Goal: Check status: Check status

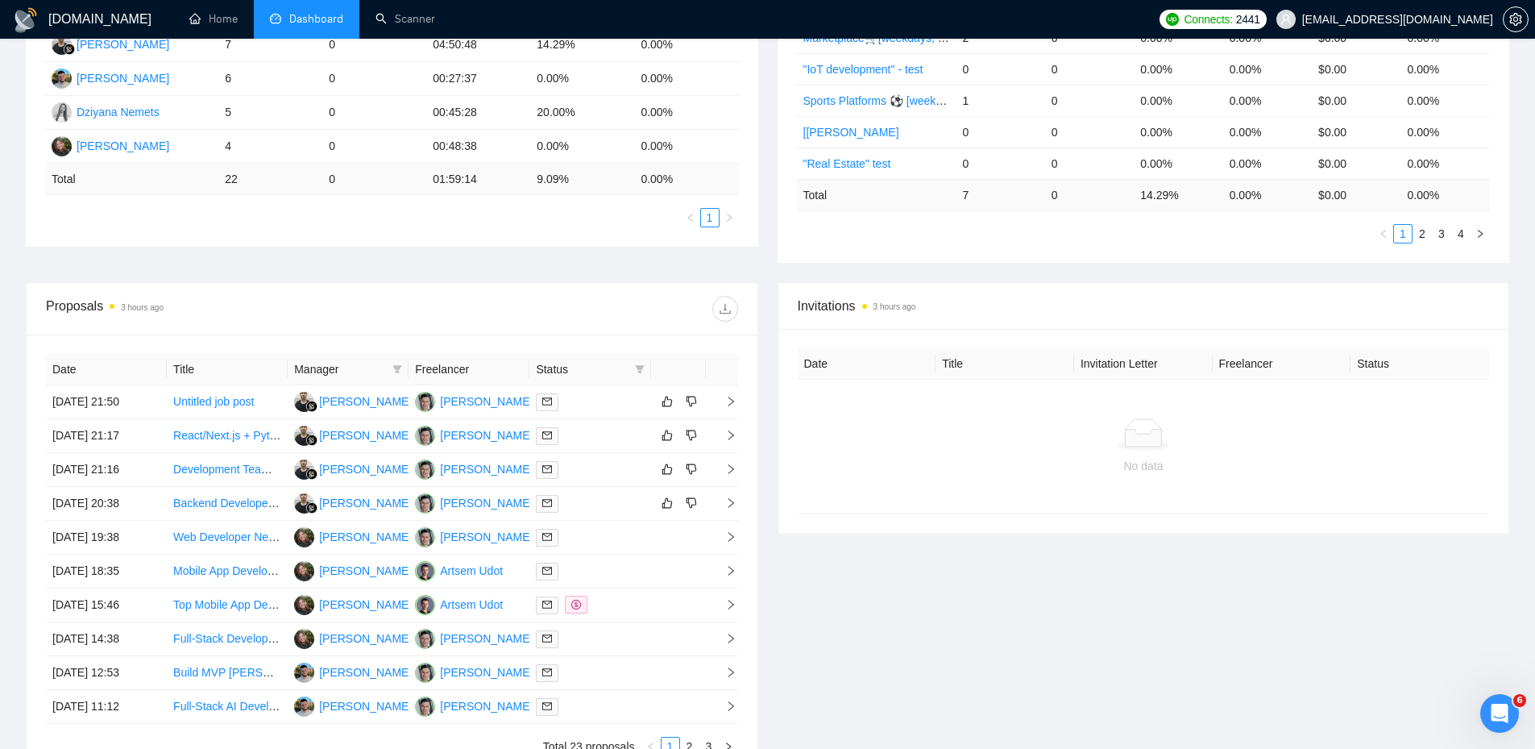
scroll to position [403, 0]
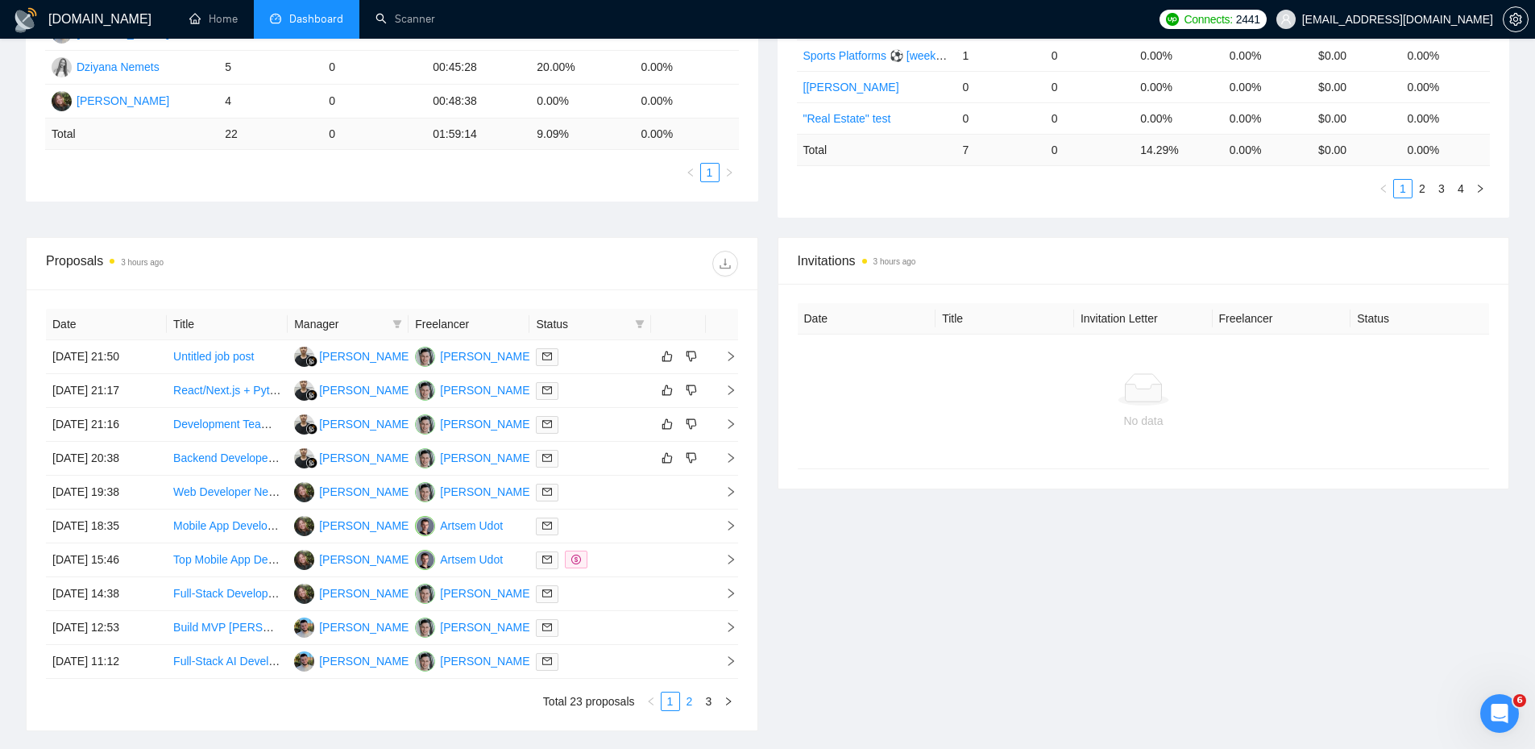
click at [687, 702] on link "2" at bounding box center [690, 701] width 18 height 18
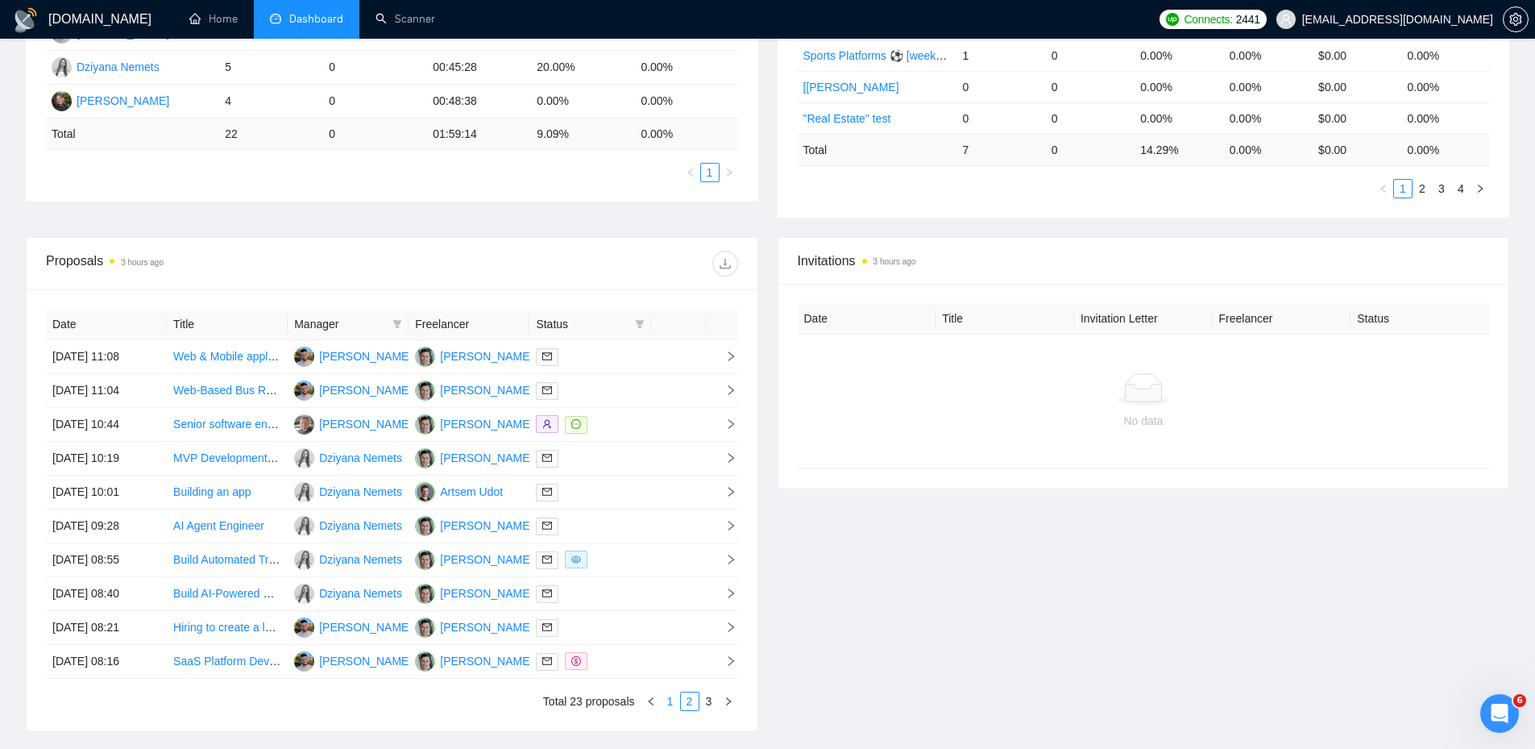
click at [669, 702] on link "1" at bounding box center [671, 701] width 18 height 18
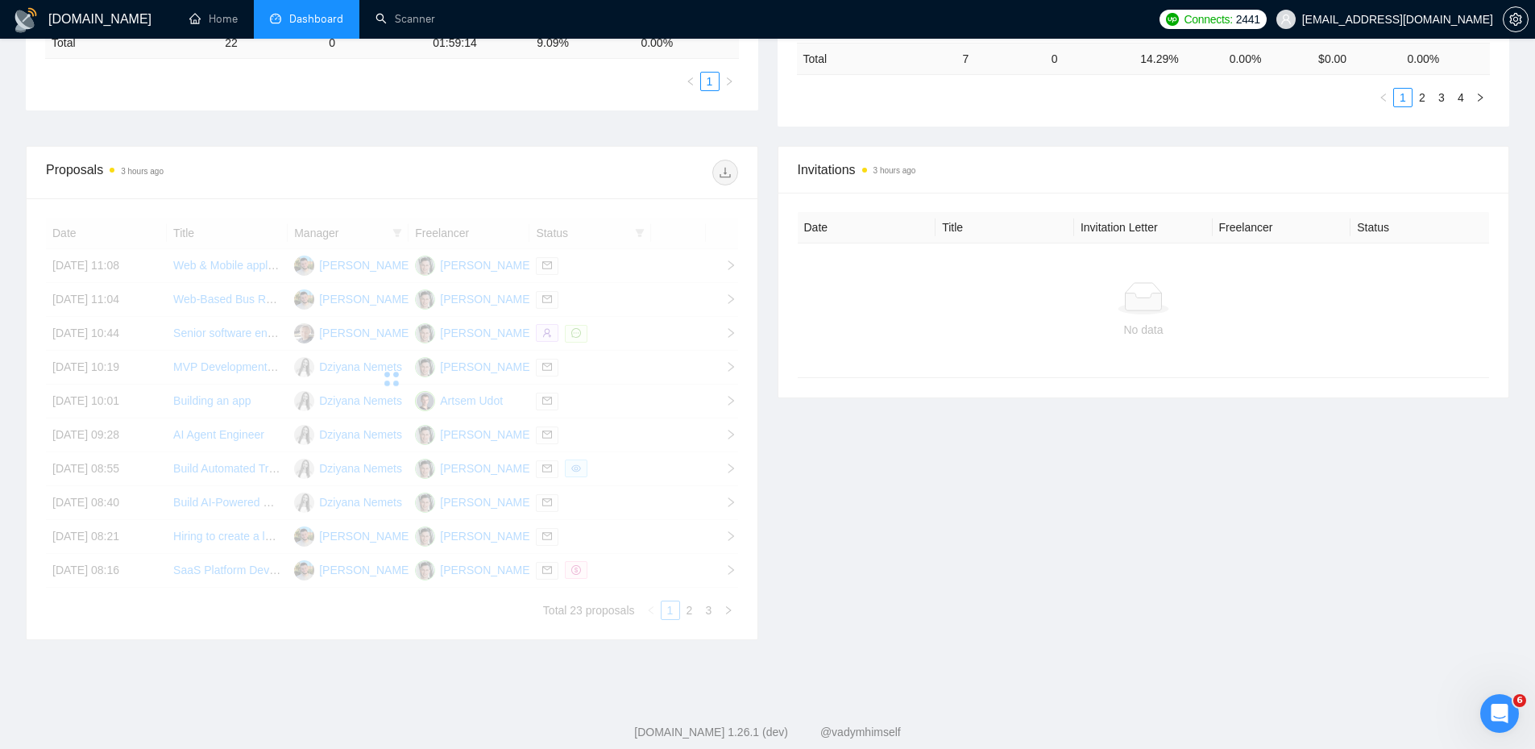
scroll to position [529, 0]
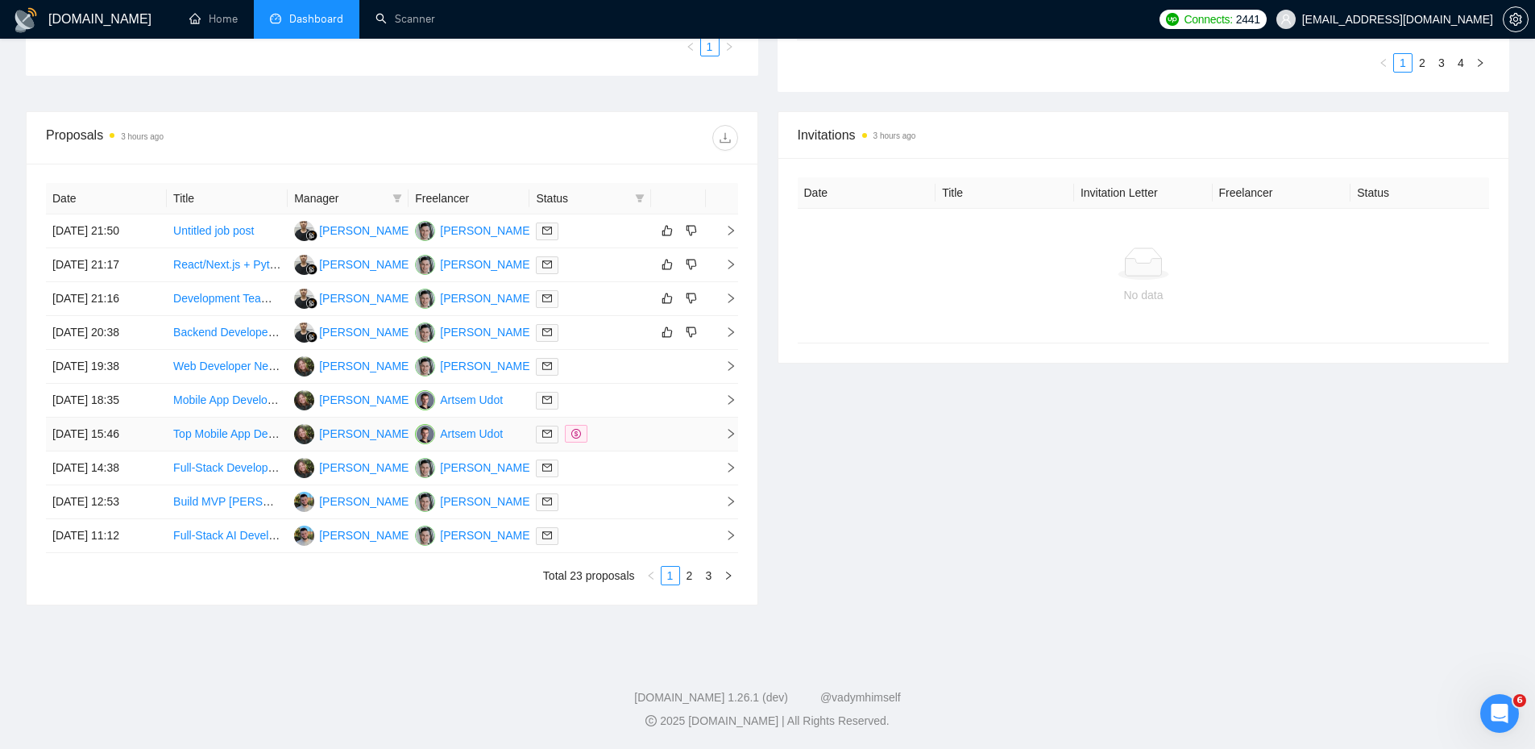
click at [610, 431] on div at bounding box center [590, 434] width 108 height 19
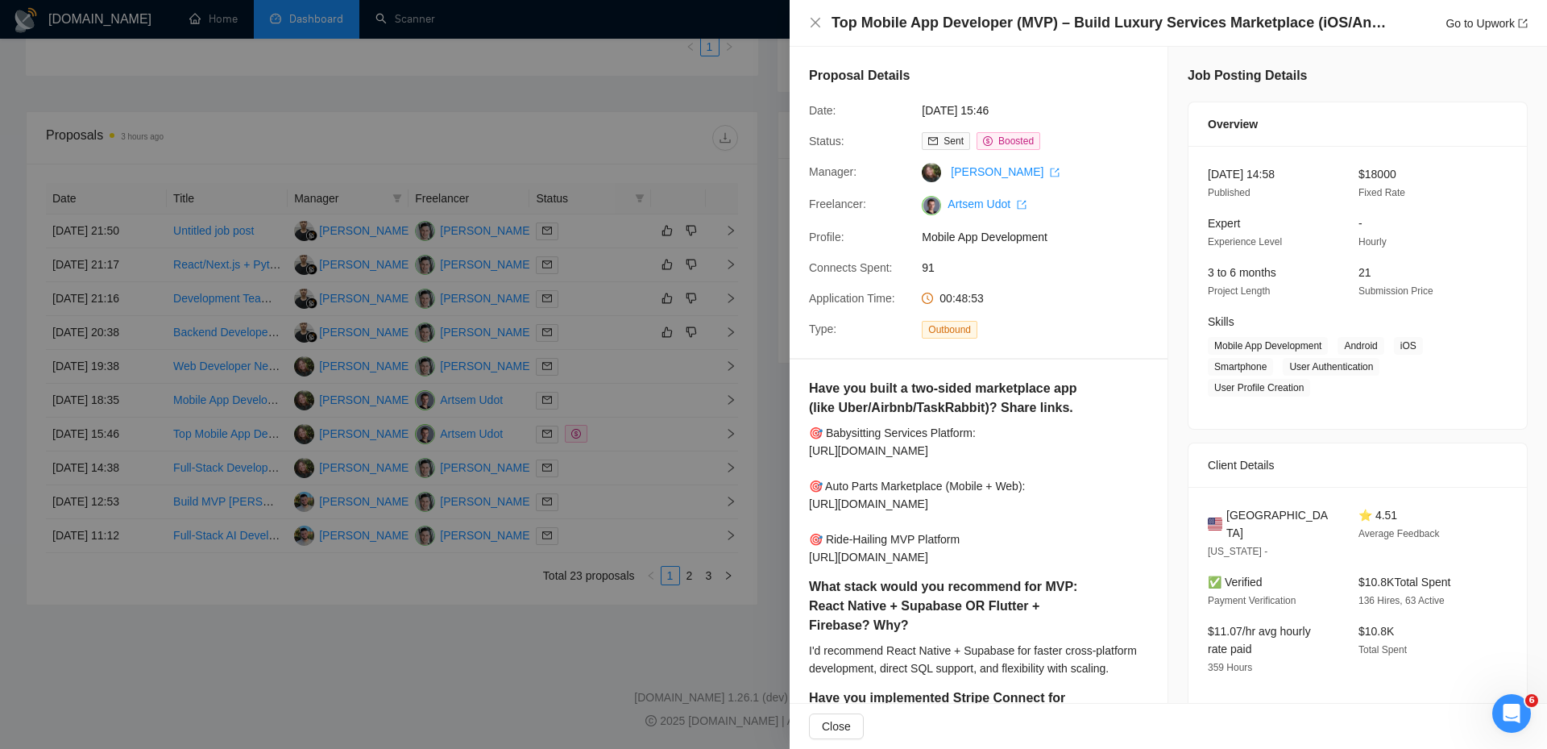
click at [736, 445] on div at bounding box center [773, 374] width 1547 height 749
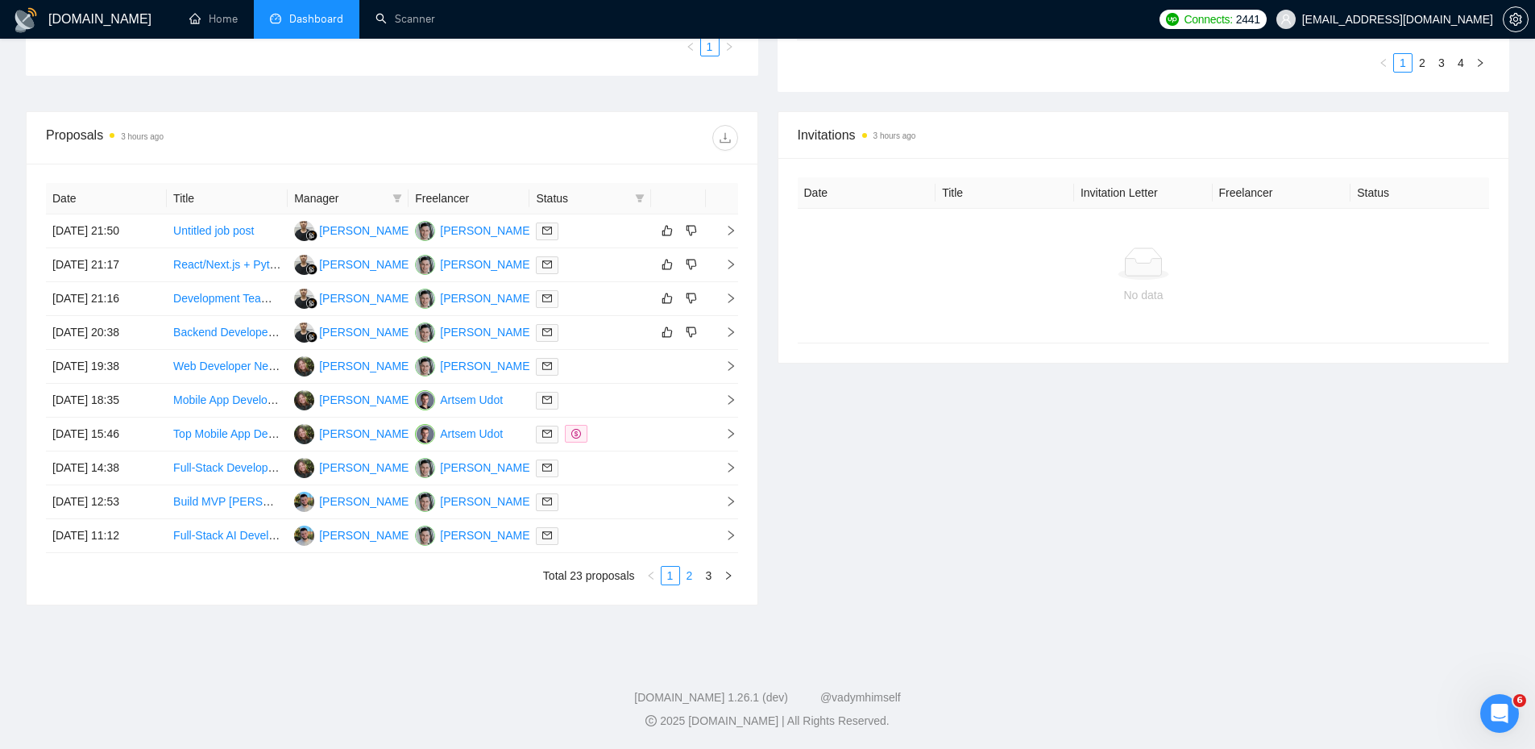
click at [691, 572] on link "2" at bounding box center [690, 575] width 18 height 18
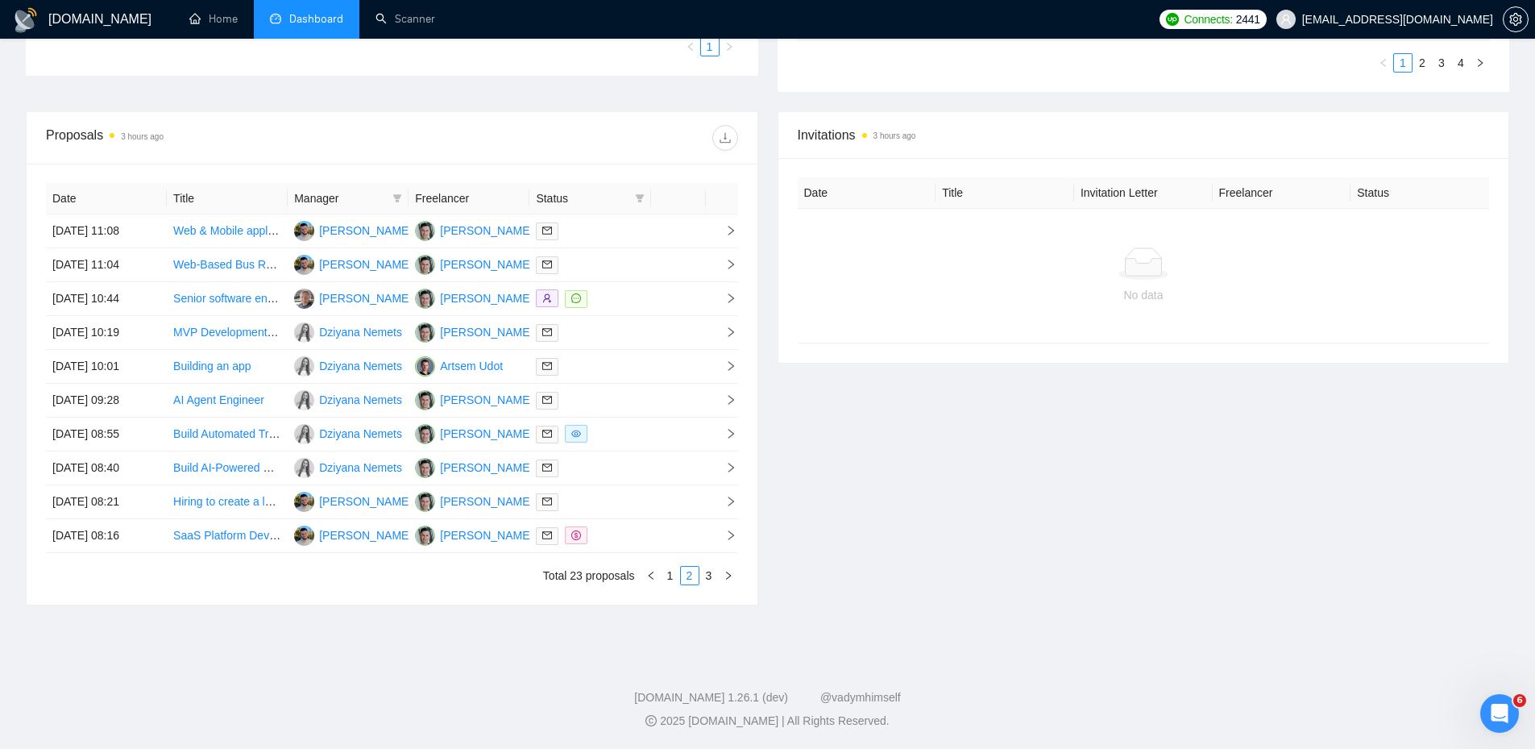
click at [708, 579] on link "3" at bounding box center [709, 575] width 18 height 18
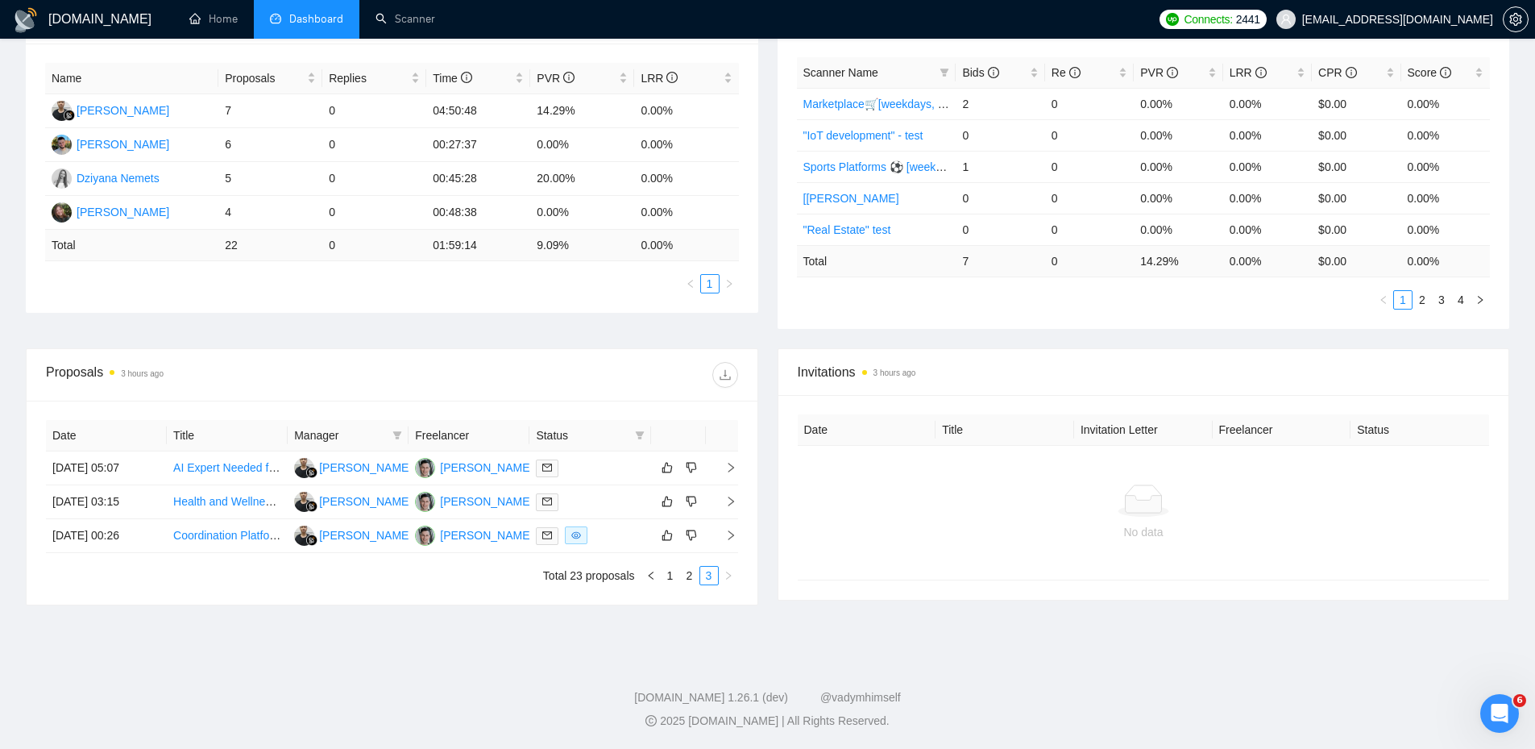
scroll to position [292, 0]
click at [628, 528] on div at bounding box center [590, 535] width 108 height 19
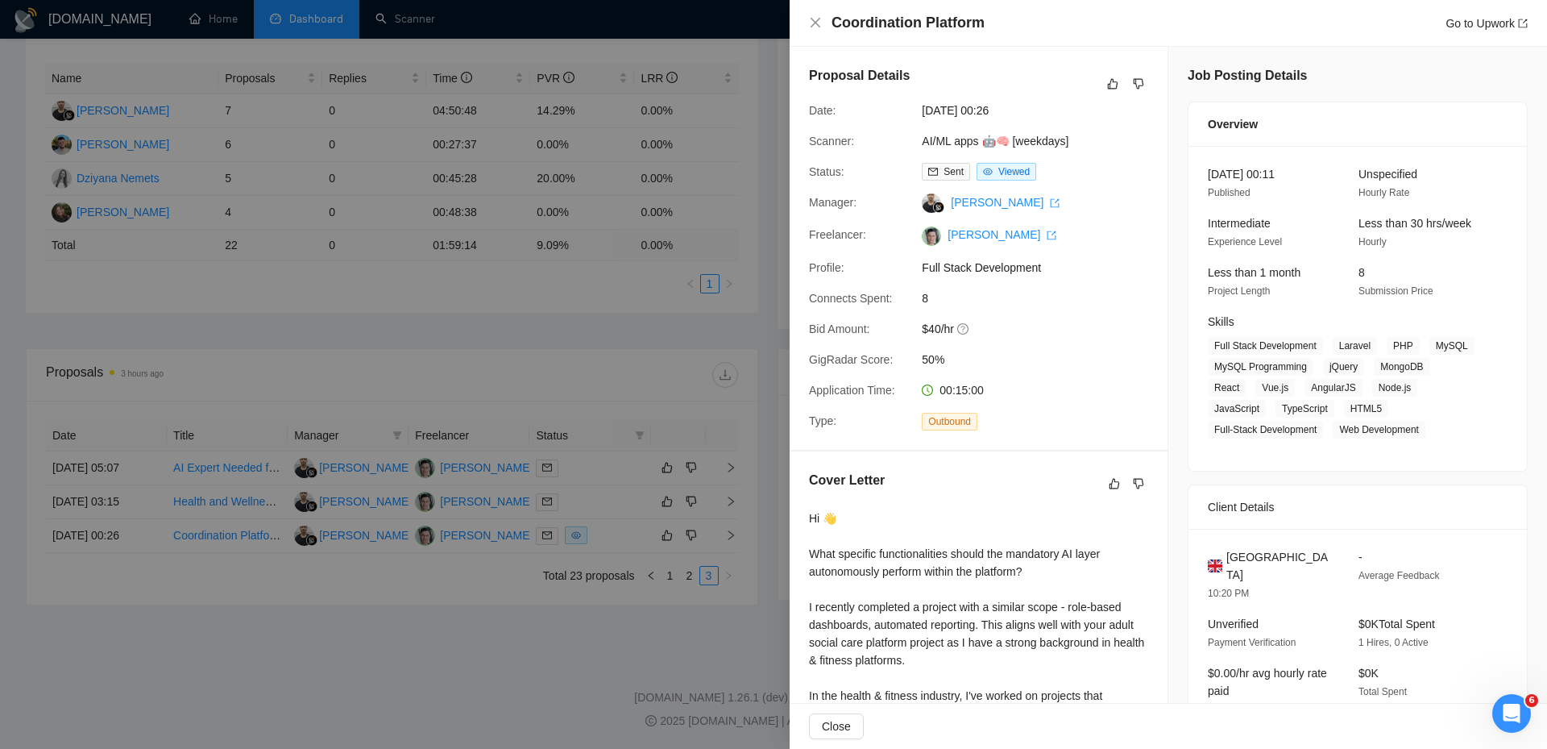
click at [649, 550] on div at bounding box center [773, 374] width 1547 height 749
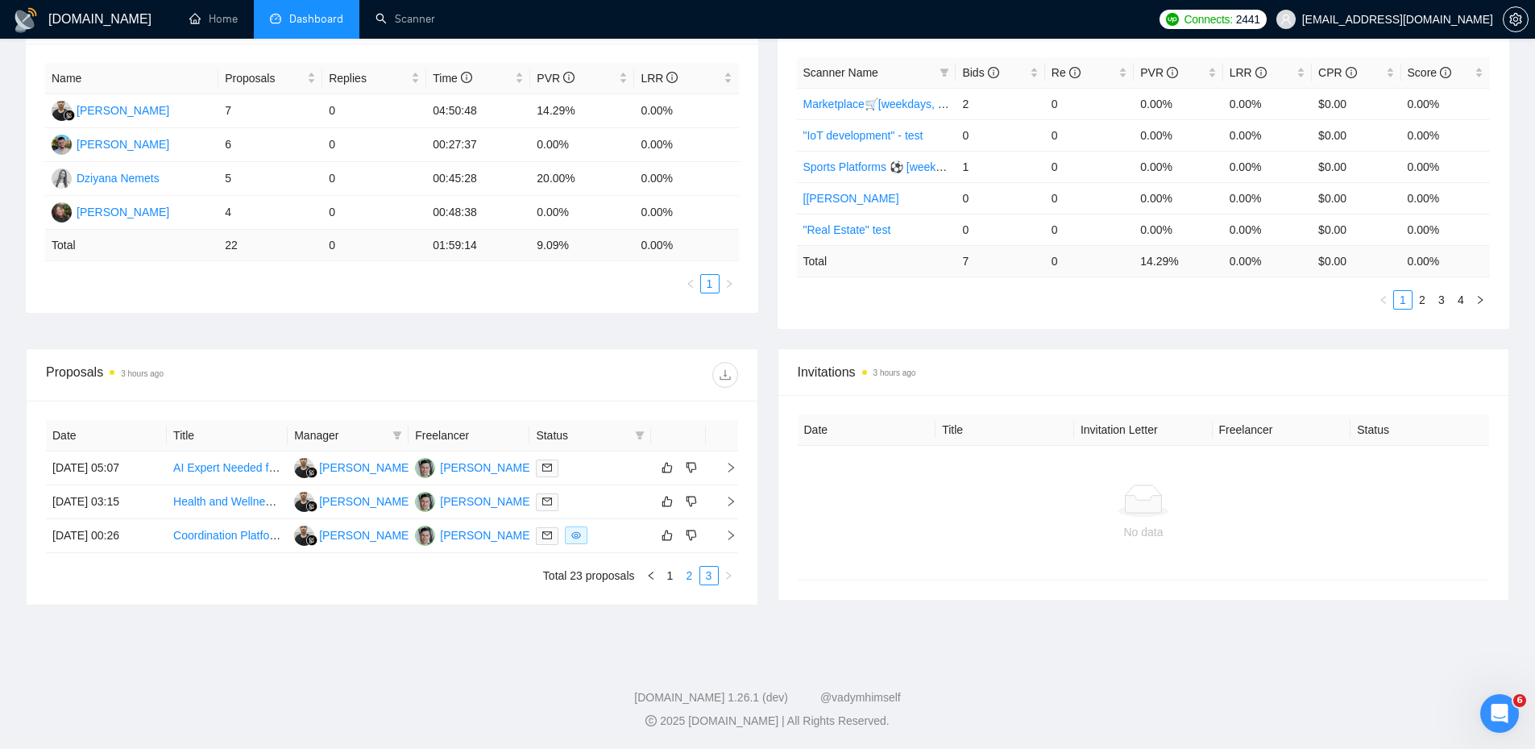
click at [688, 570] on link "2" at bounding box center [690, 575] width 18 height 18
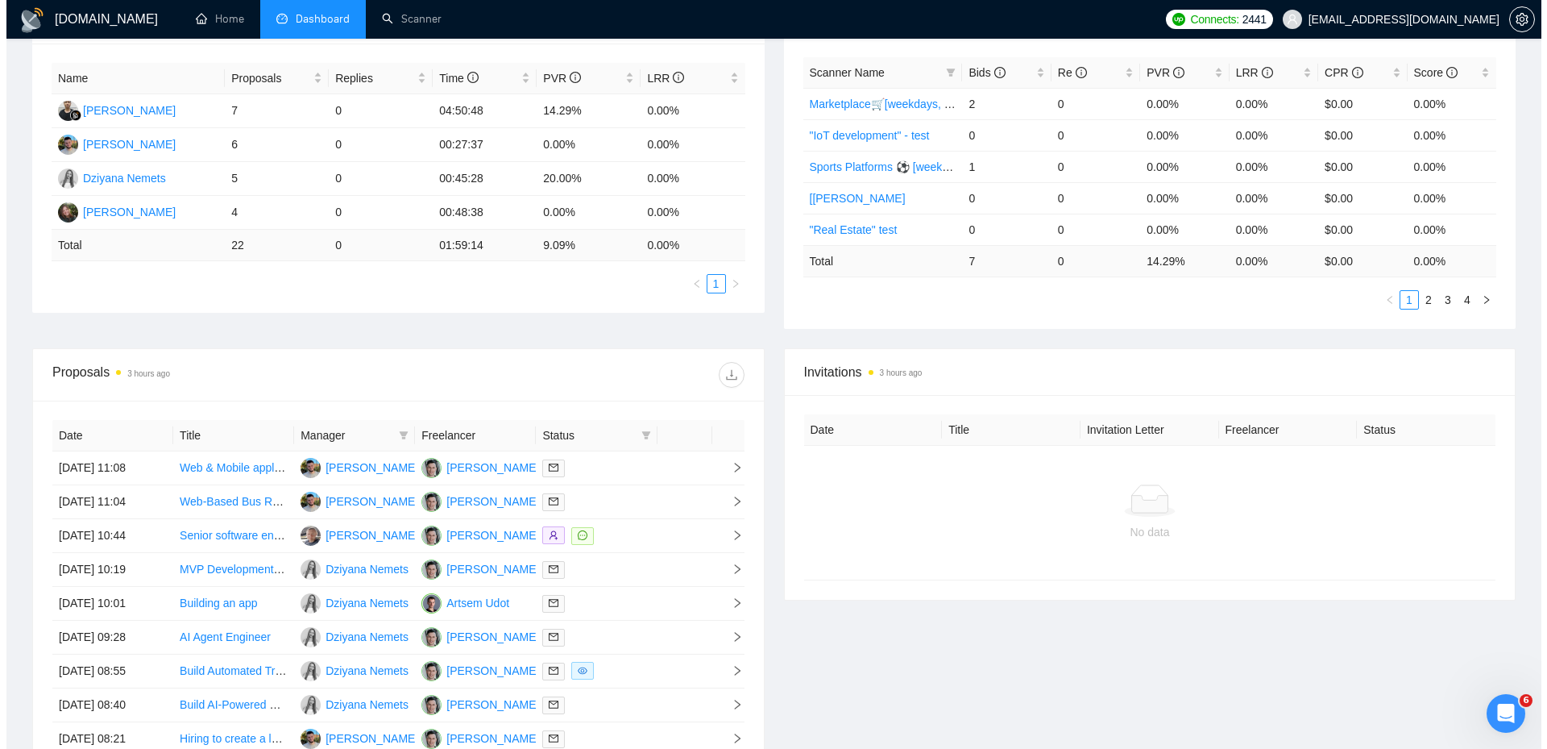
scroll to position [529, 0]
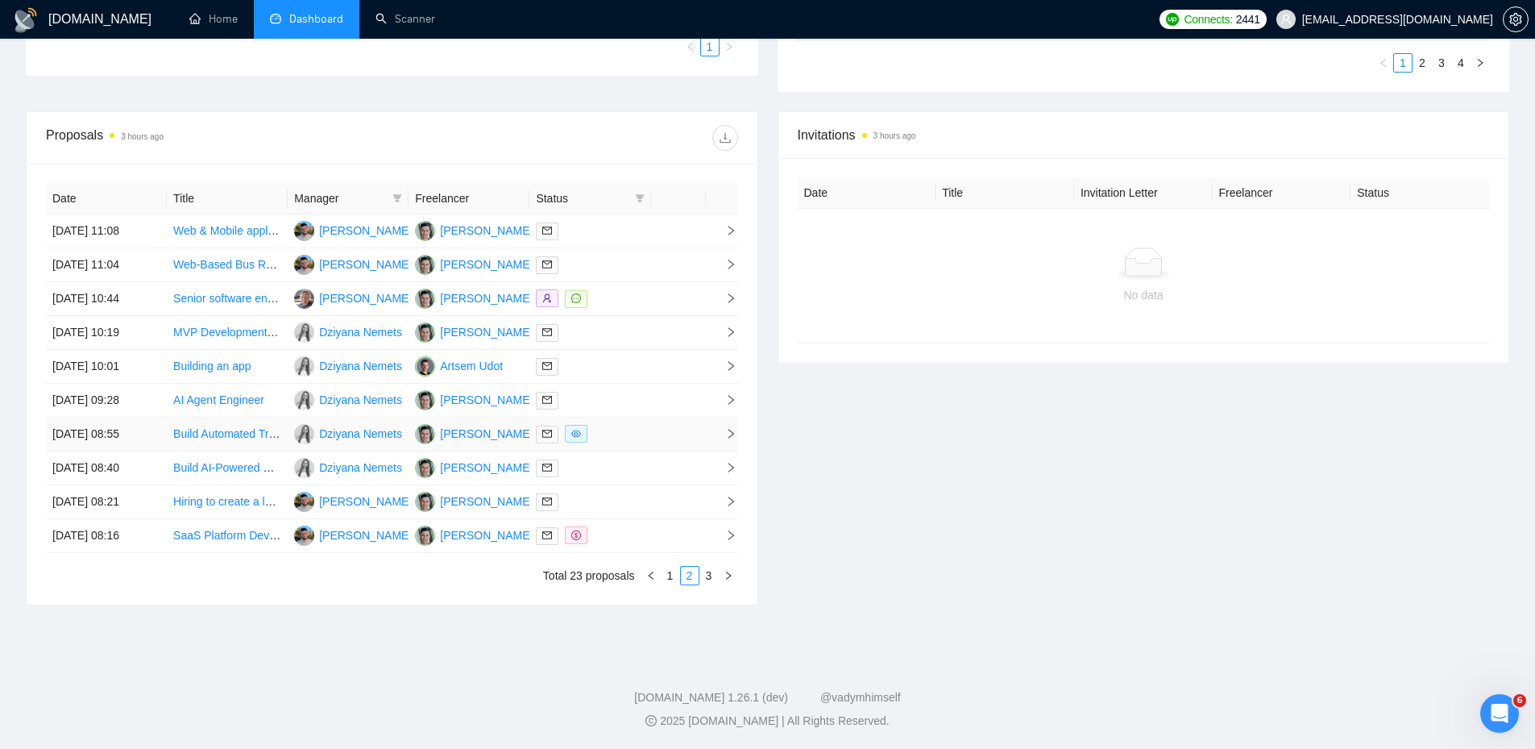
click at [613, 442] on div at bounding box center [590, 434] width 108 height 19
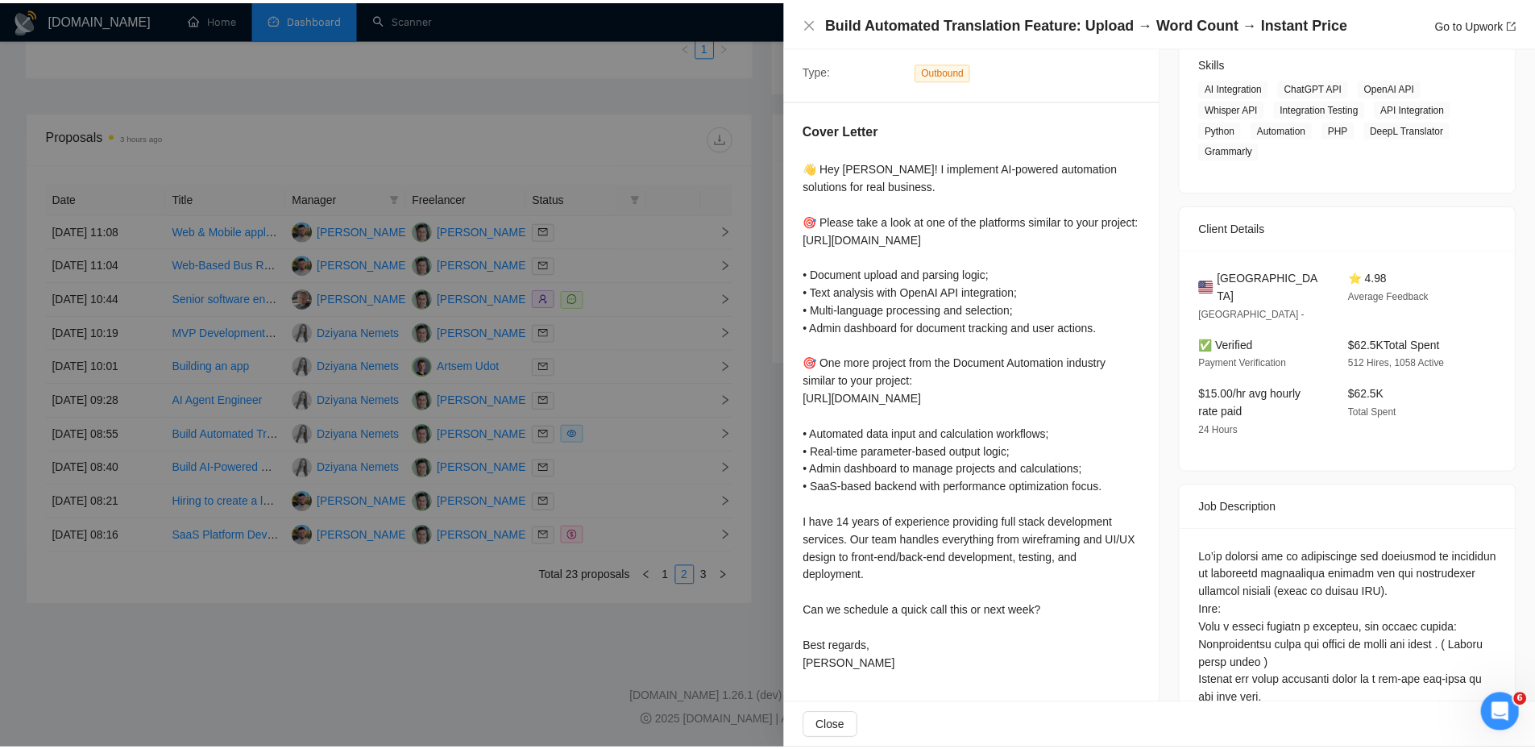
scroll to position [247, 0]
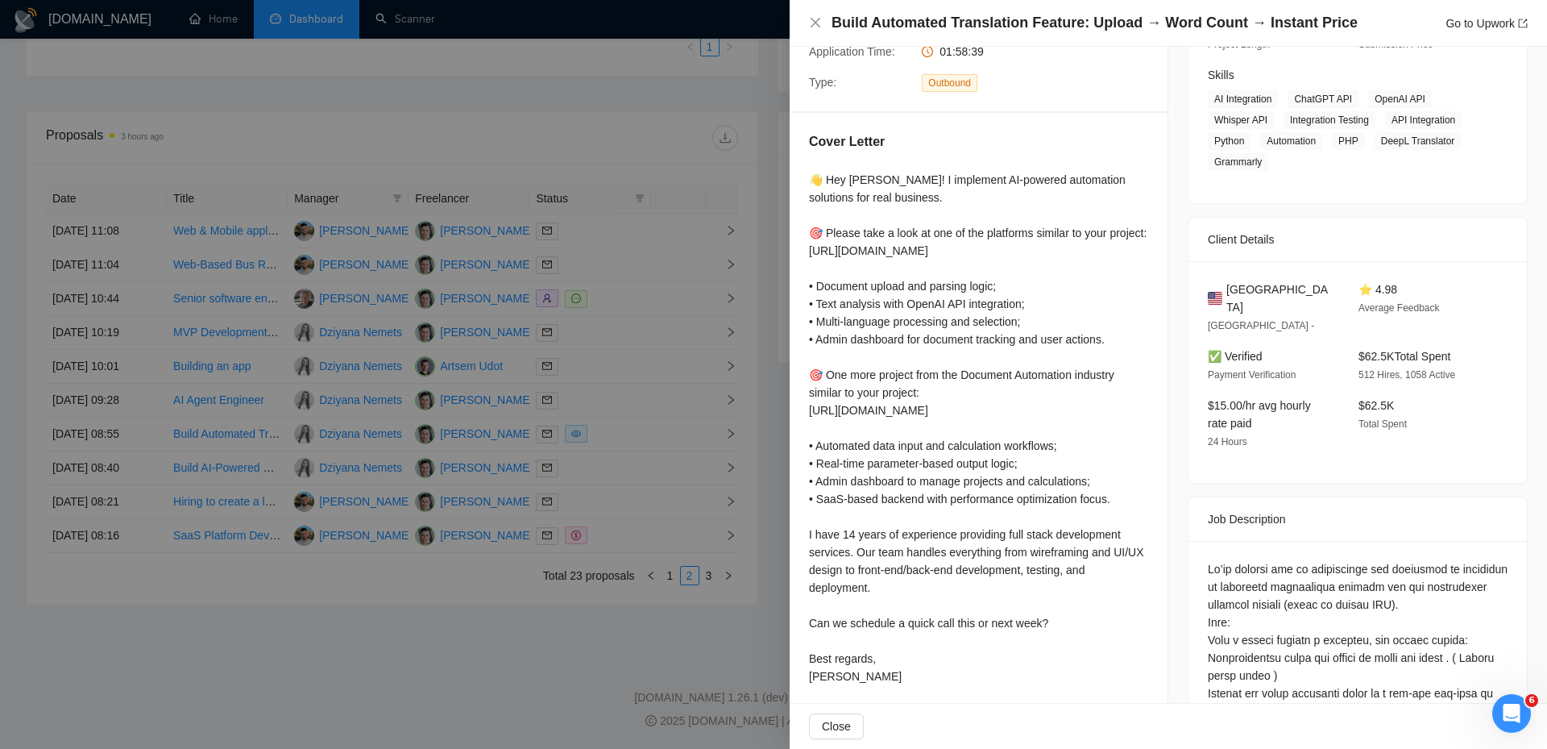
click at [713, 366] on div at bounding box center [773, 374] width 1547 height 749
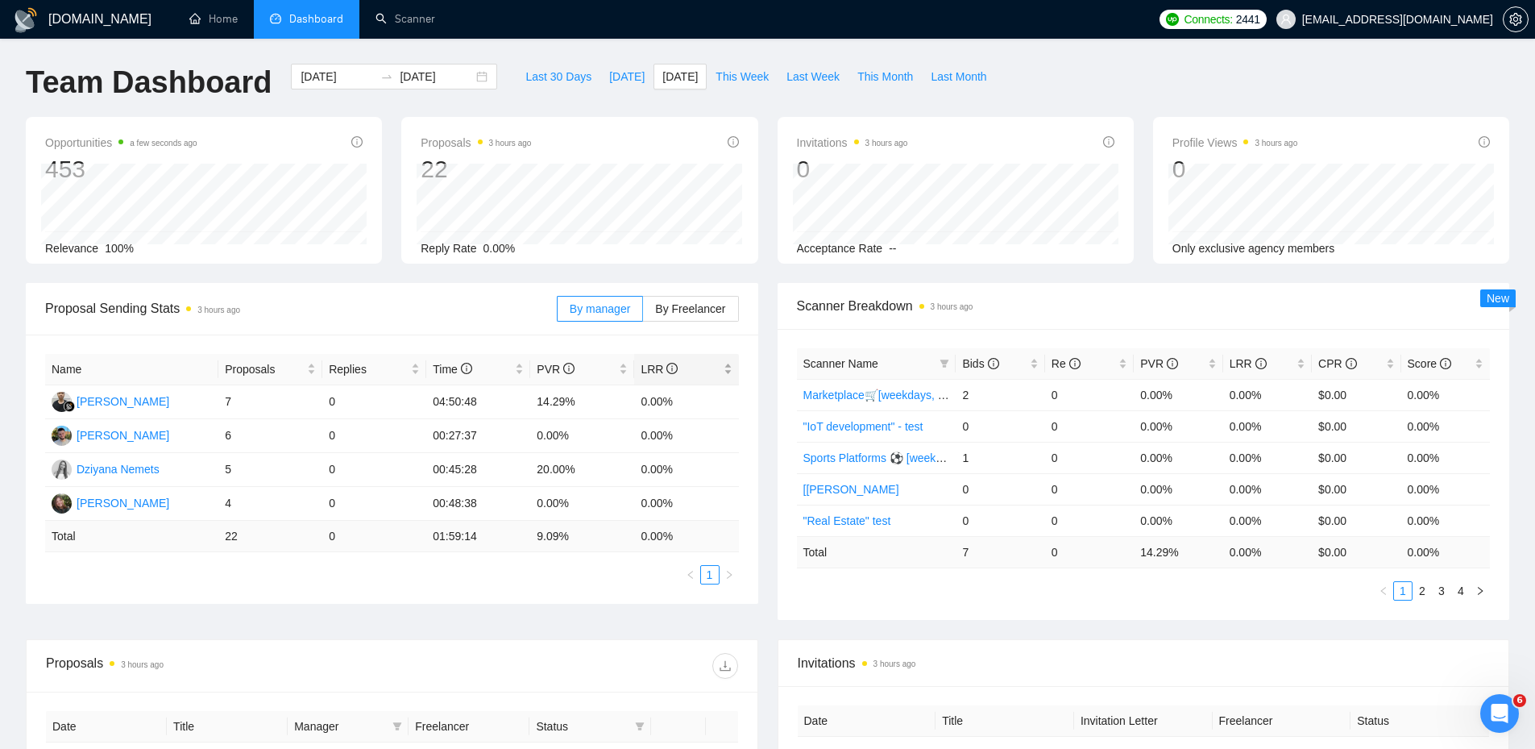
scroll to position [0, 0]
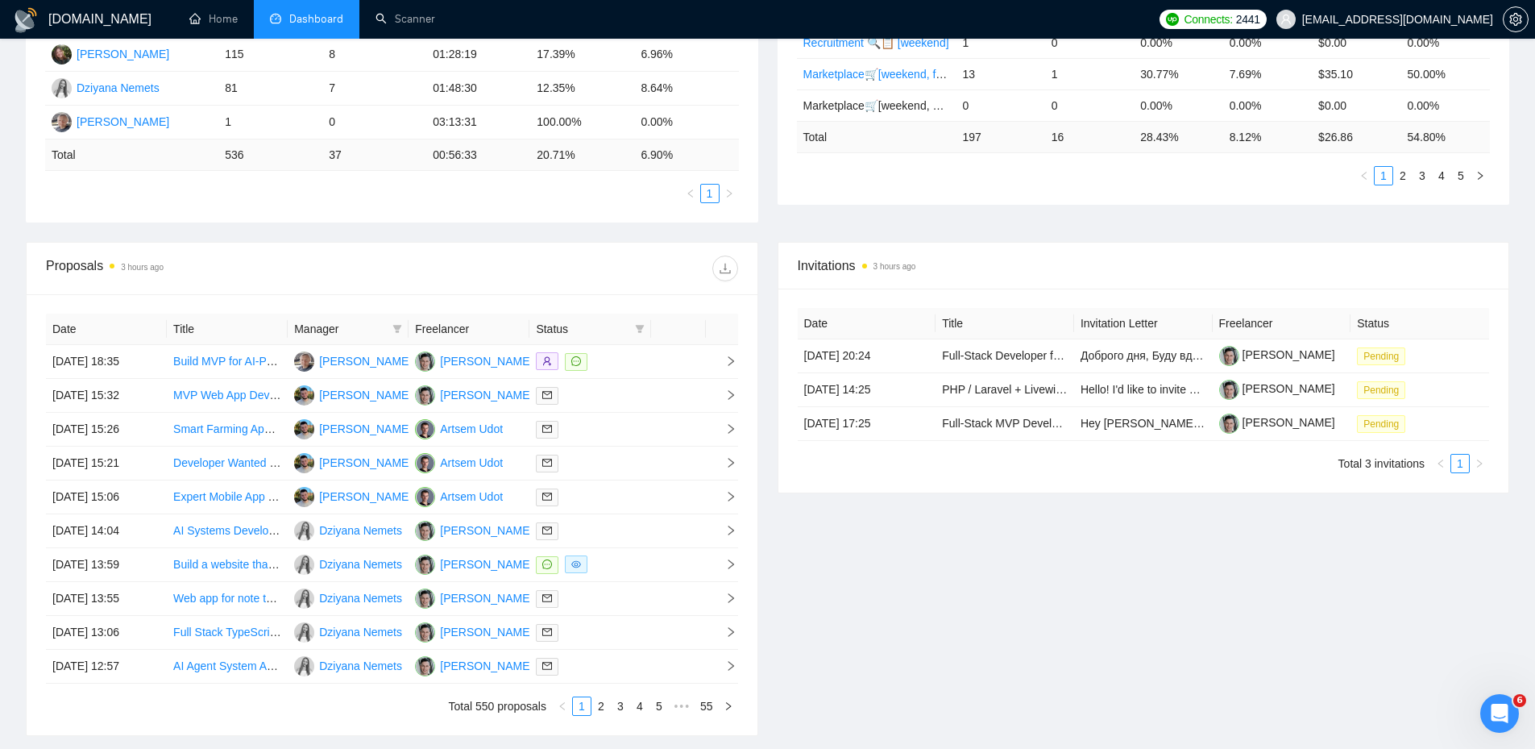
scroll to position [483, 0]
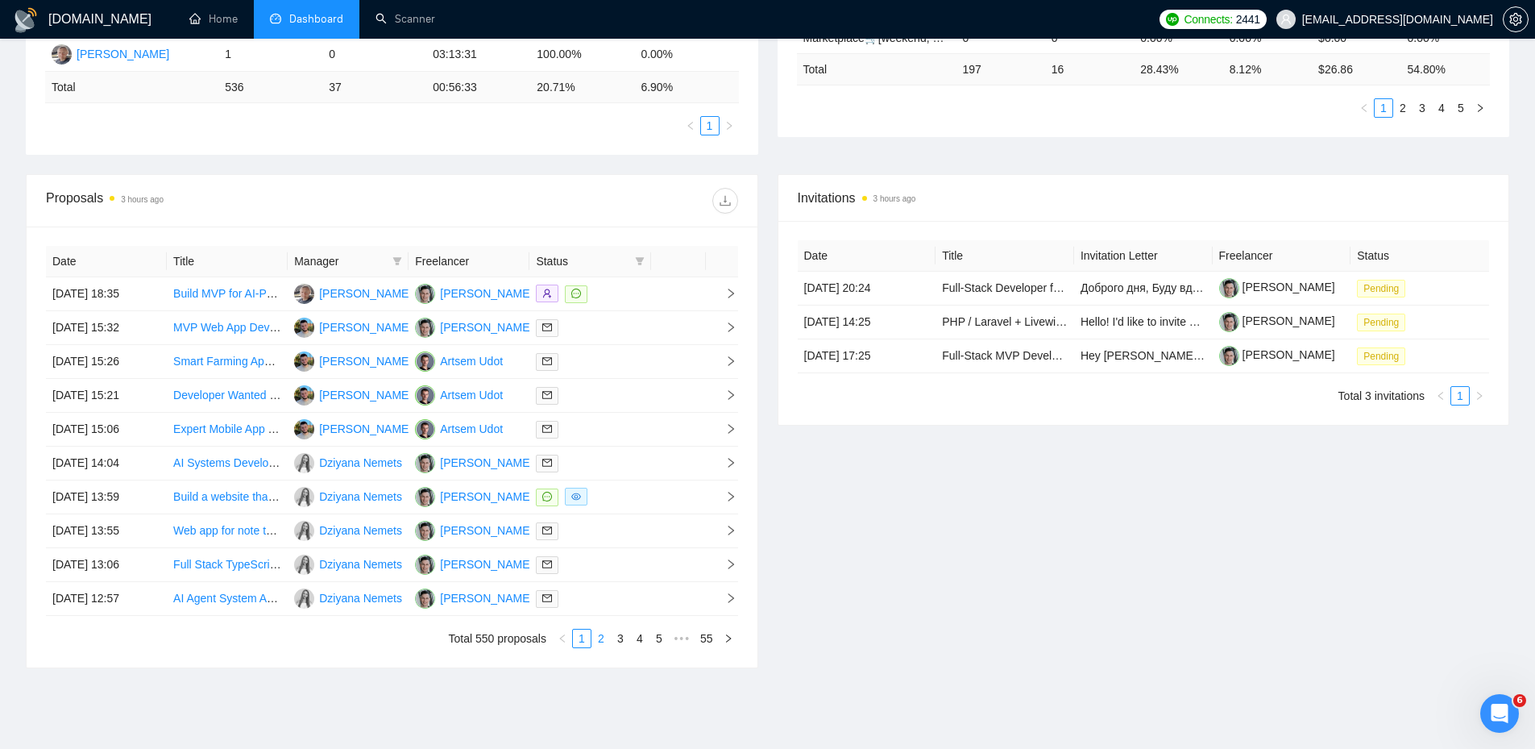
click at [599, 641] on link "2" at bounding box center [601, 638] width 18 height 18
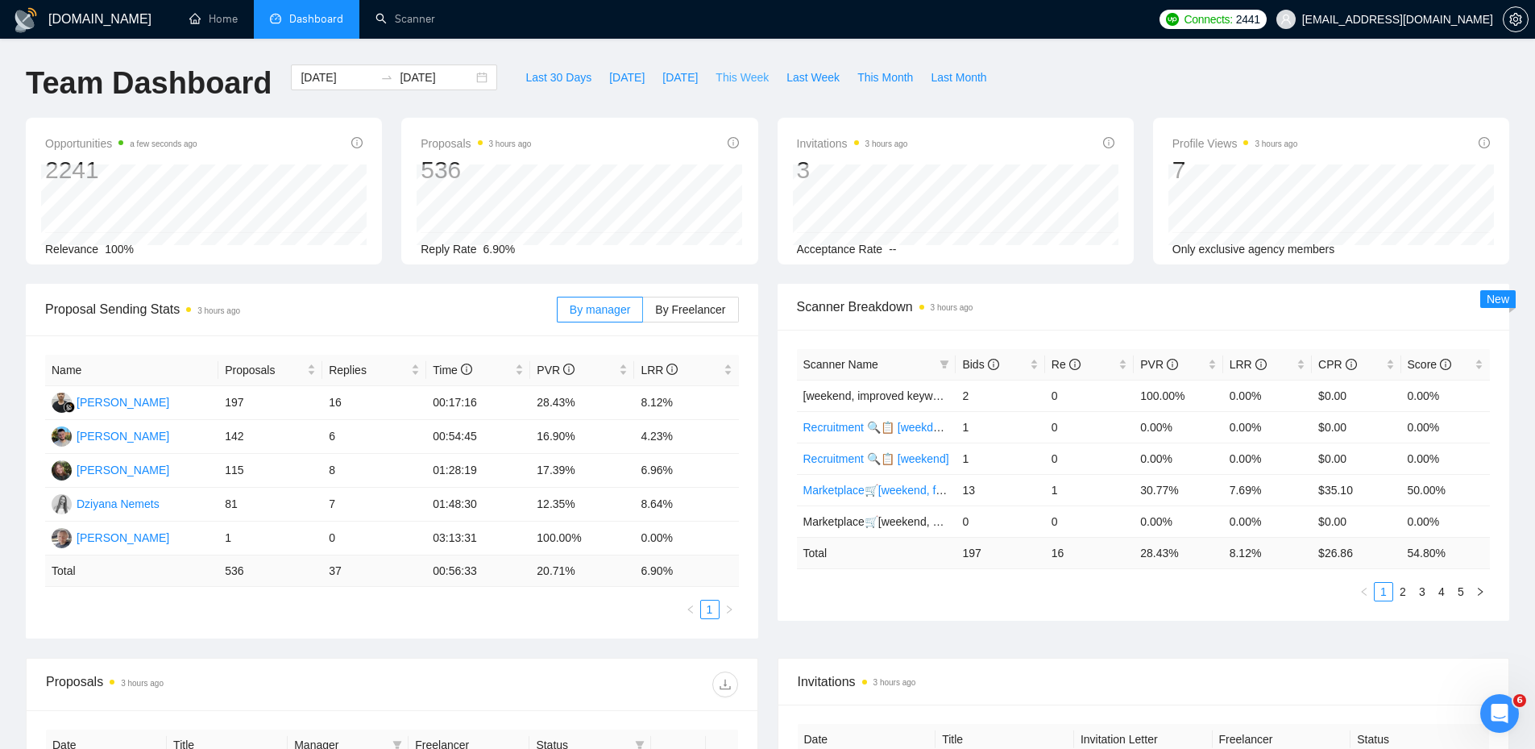
click at [716, 82] on span "This Week" at bounding box center [741, 77] width 53 height 18
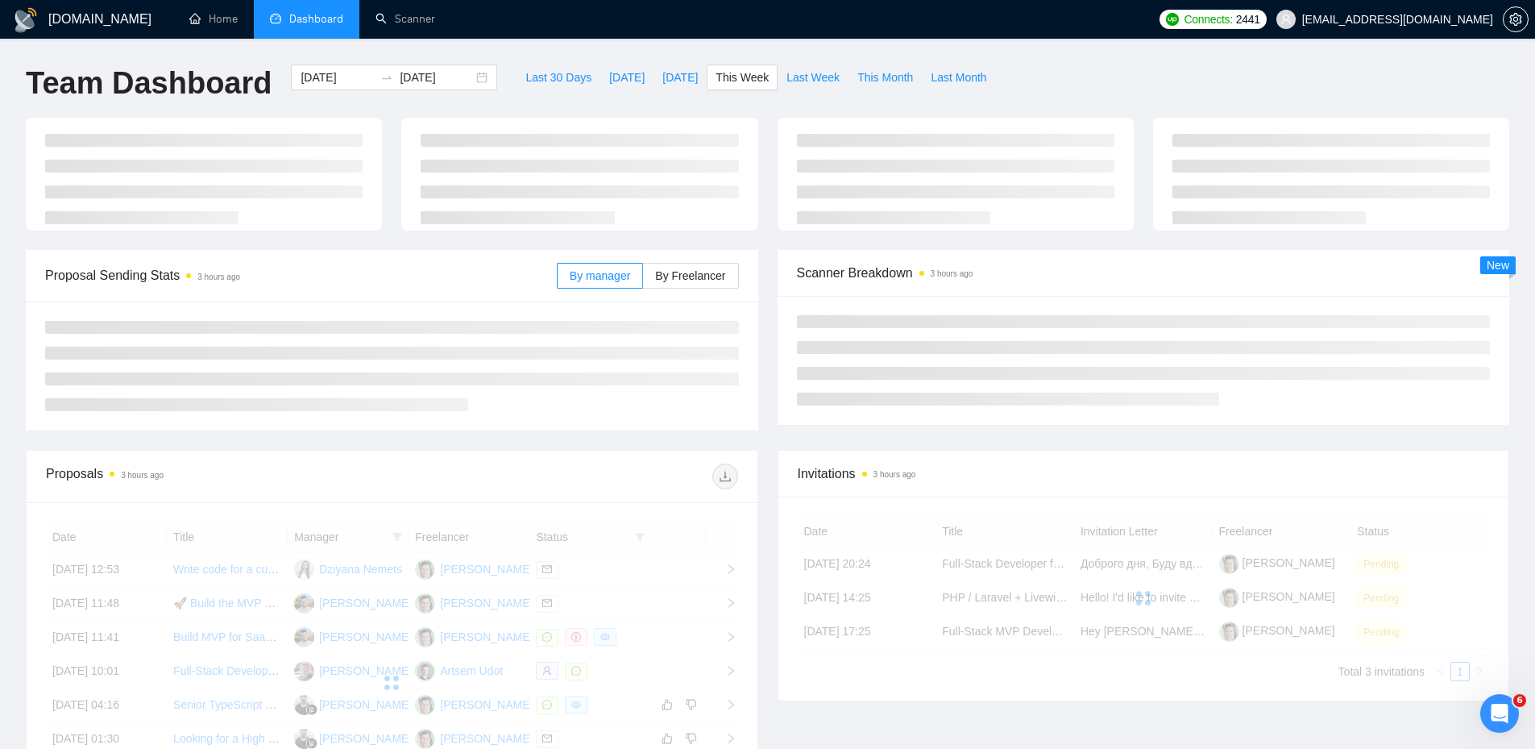
type input "2025-09-29"
type input "2025-10-05"
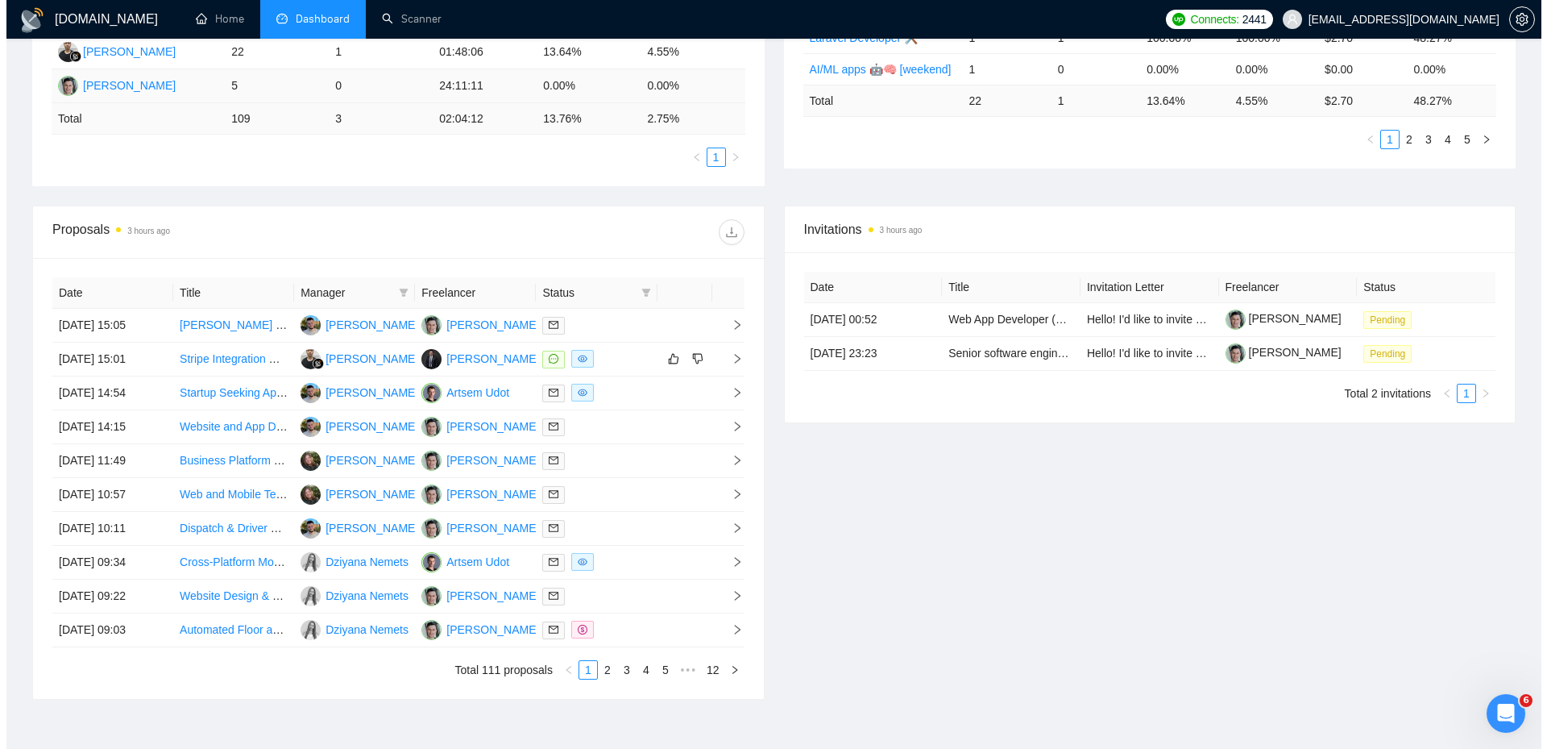
scroll to position [483, 0]
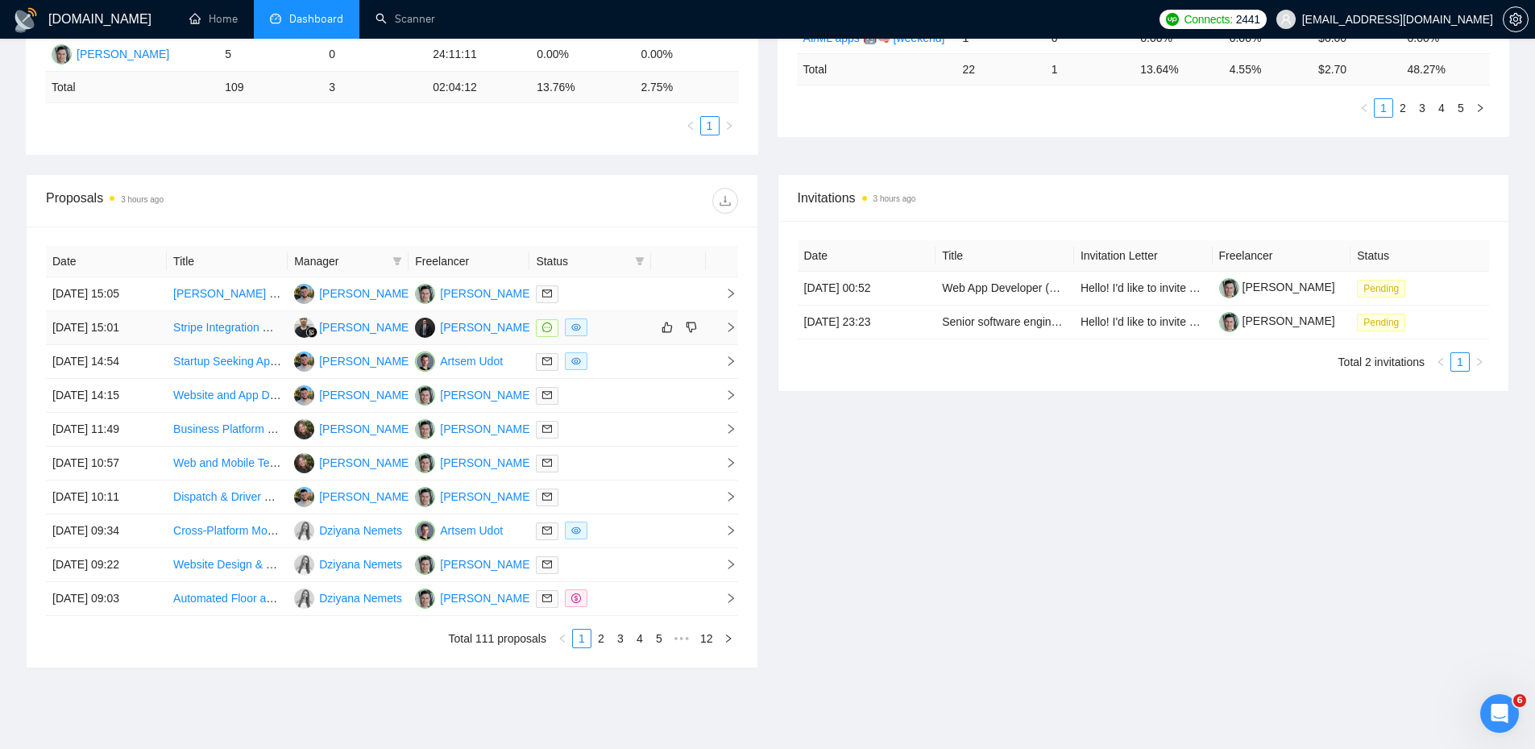
click at [608, 330] on div at bounding box center [590, 327] width 108 height 19
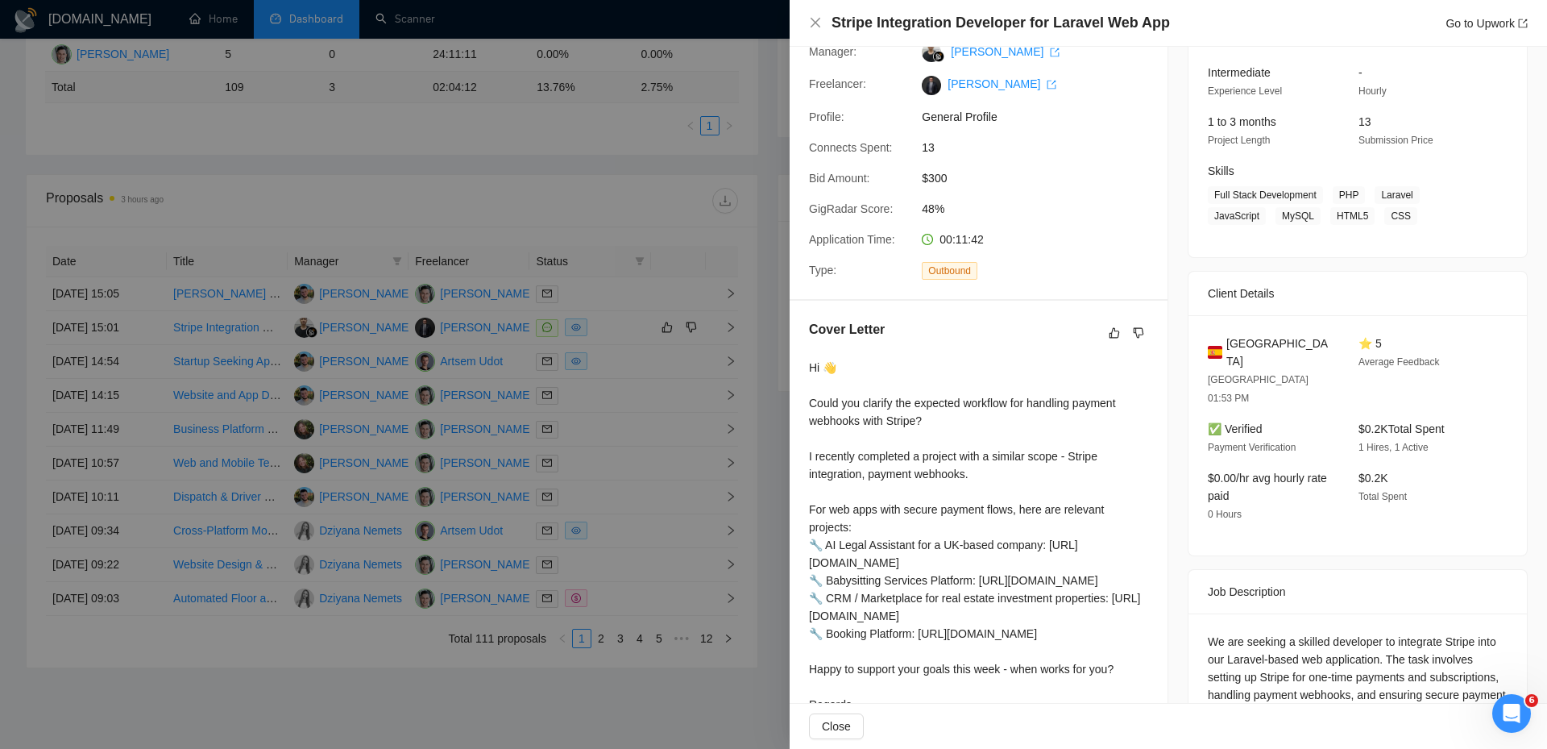
scroll to position [0, 0]
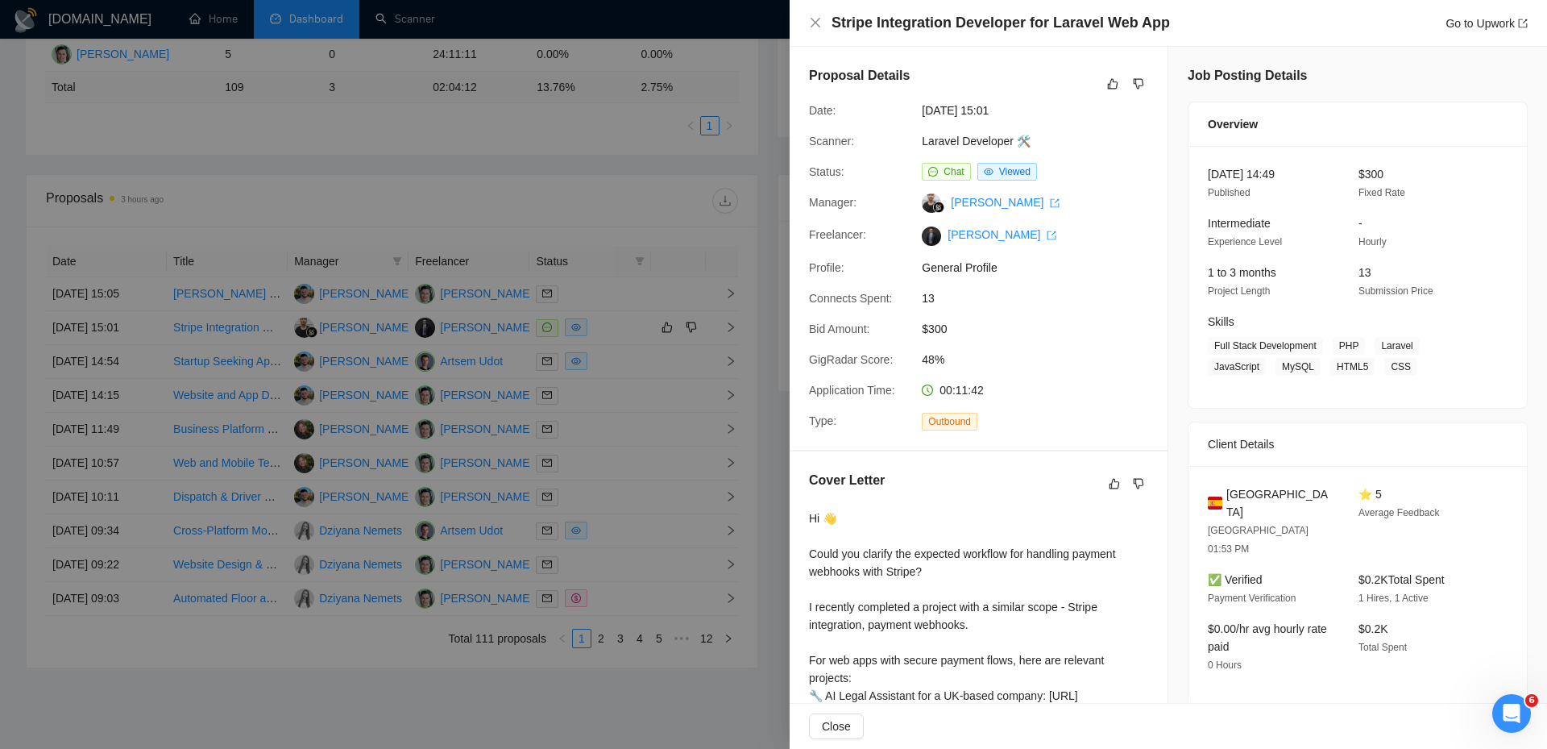
click at [708, 395] on div at bounding box center [773, 374] width 1547 height 749
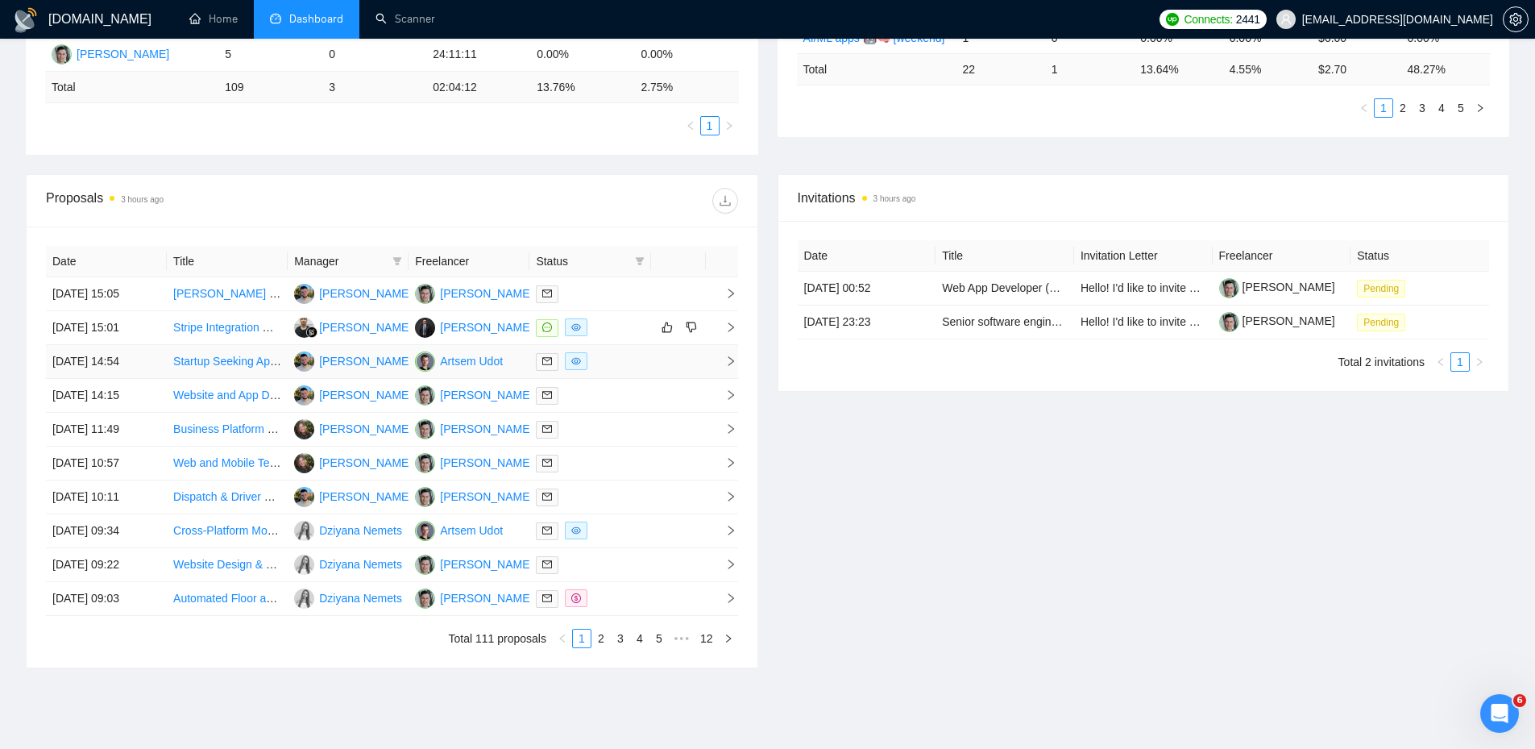
click at [630, 366] on div at bounding box center [590, 361] width 108 height 19
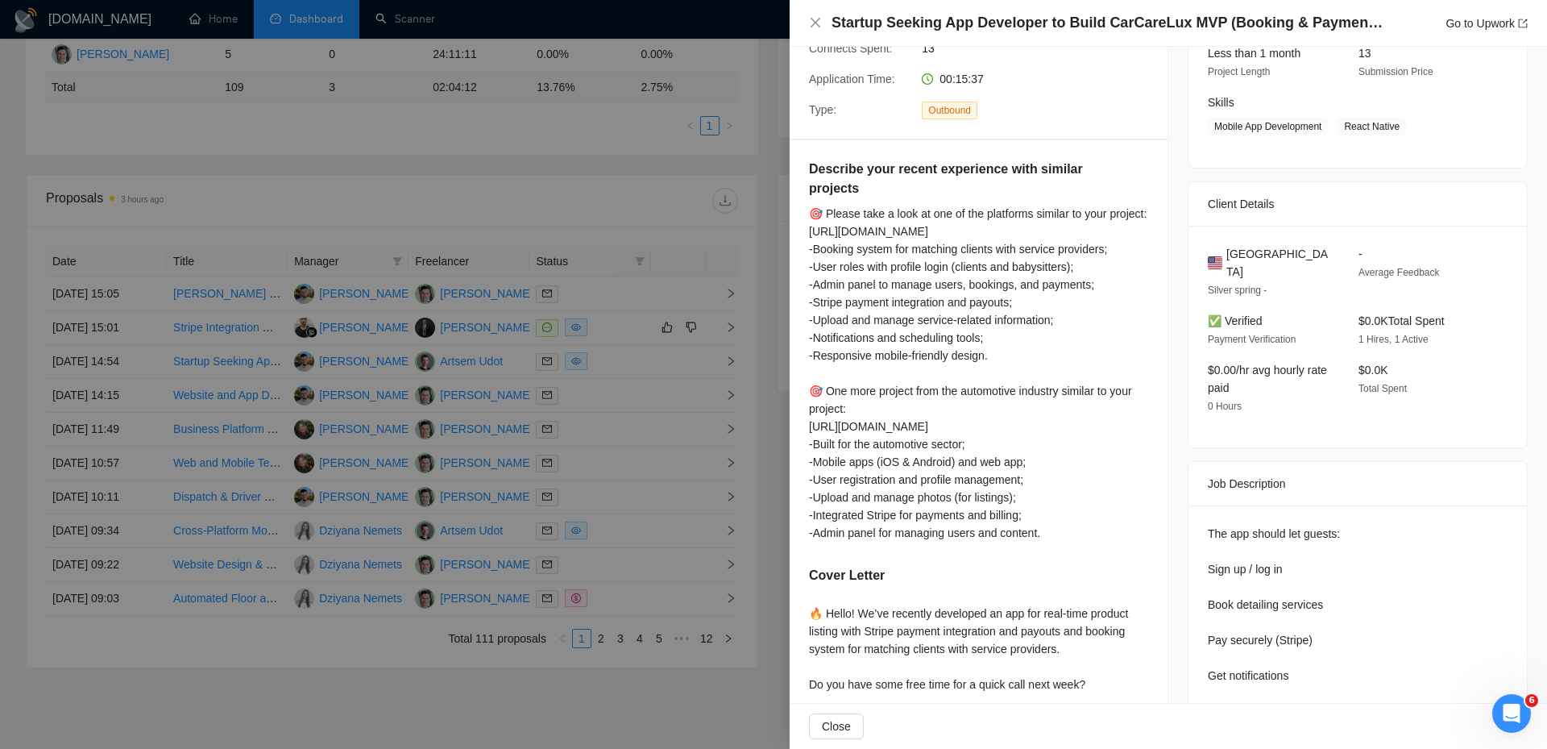
scroll to position [424, 0]
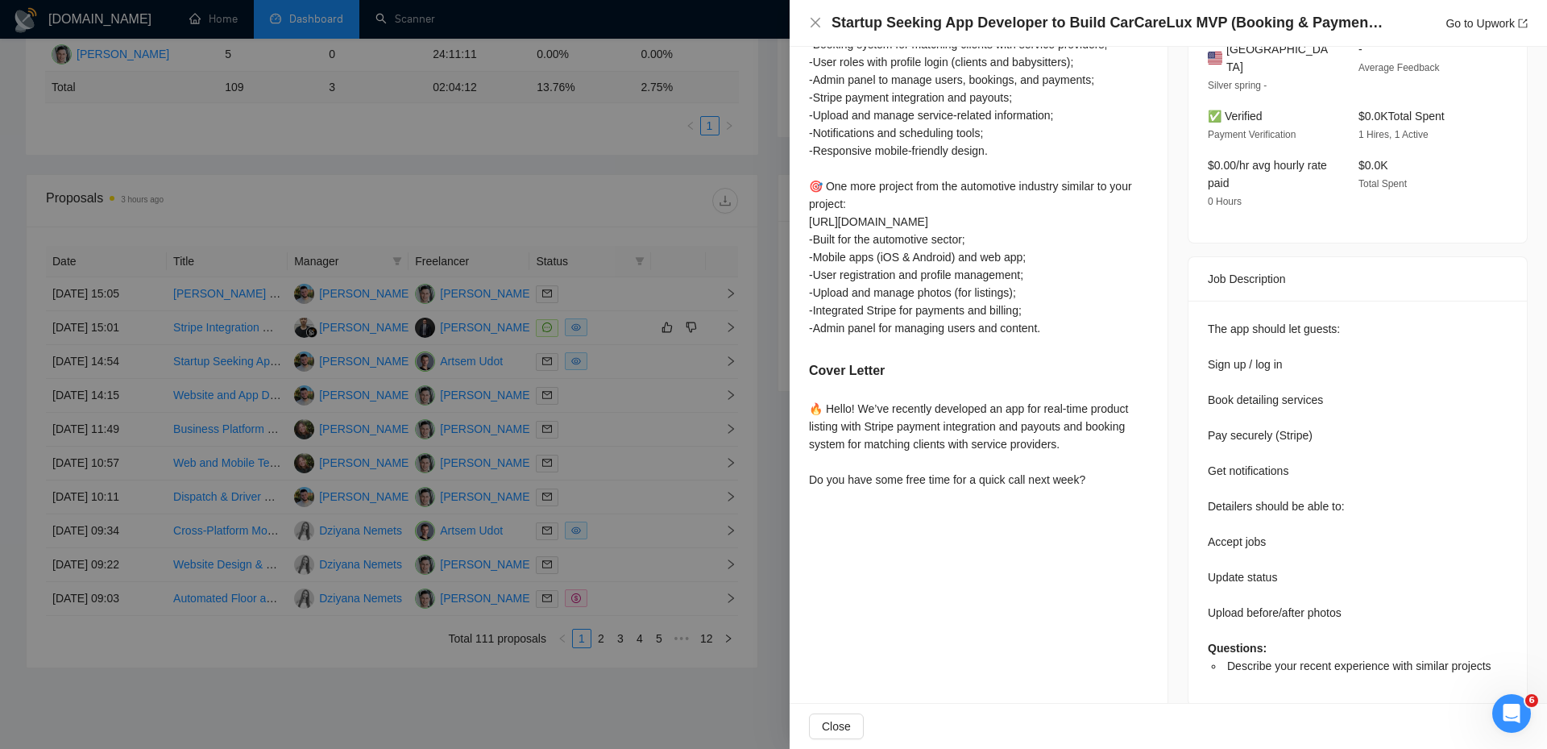
click at [749, 392] on div at bounding box center [773, 374] width 1547 height 749
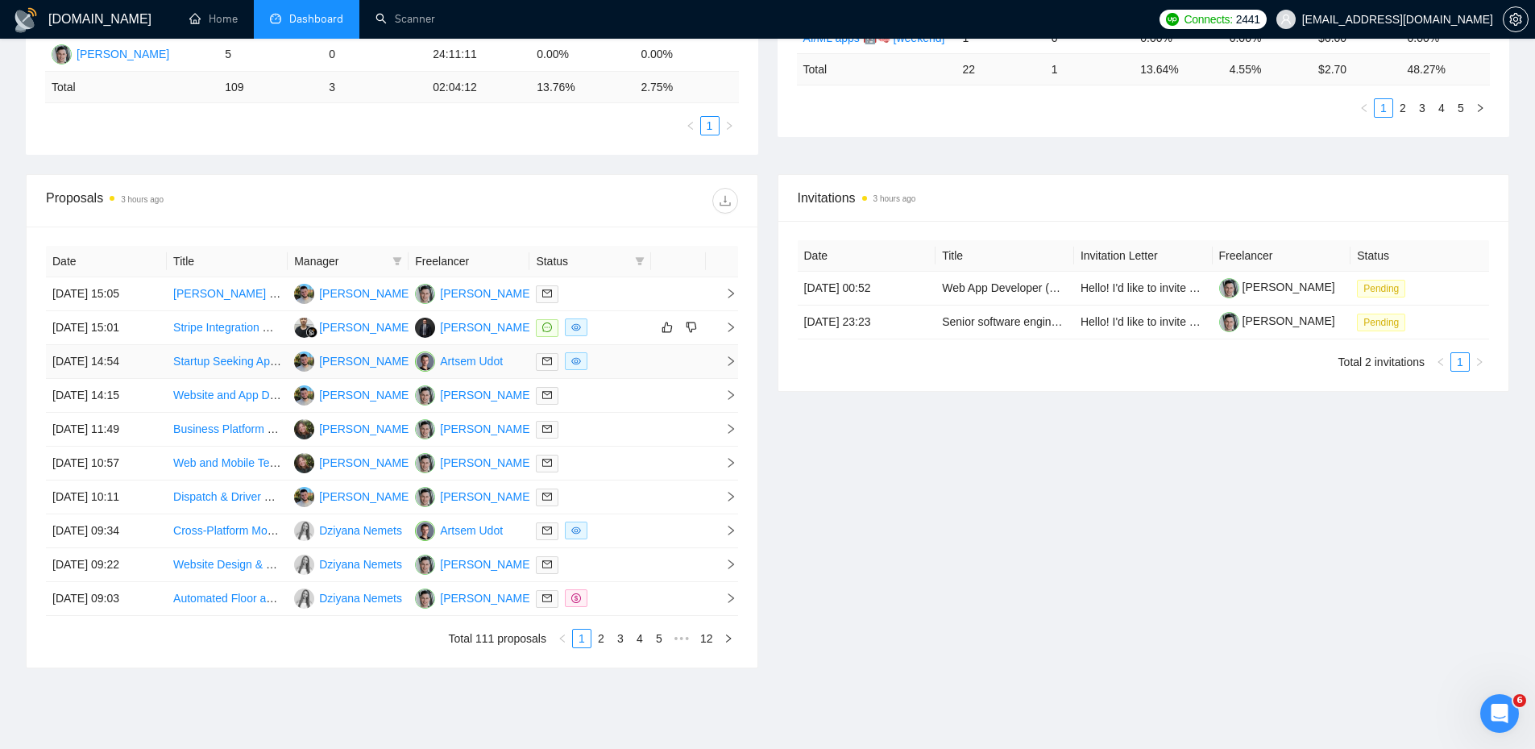
click at [616, 352] on div at bounding box center [590, 361] width 108 height 19
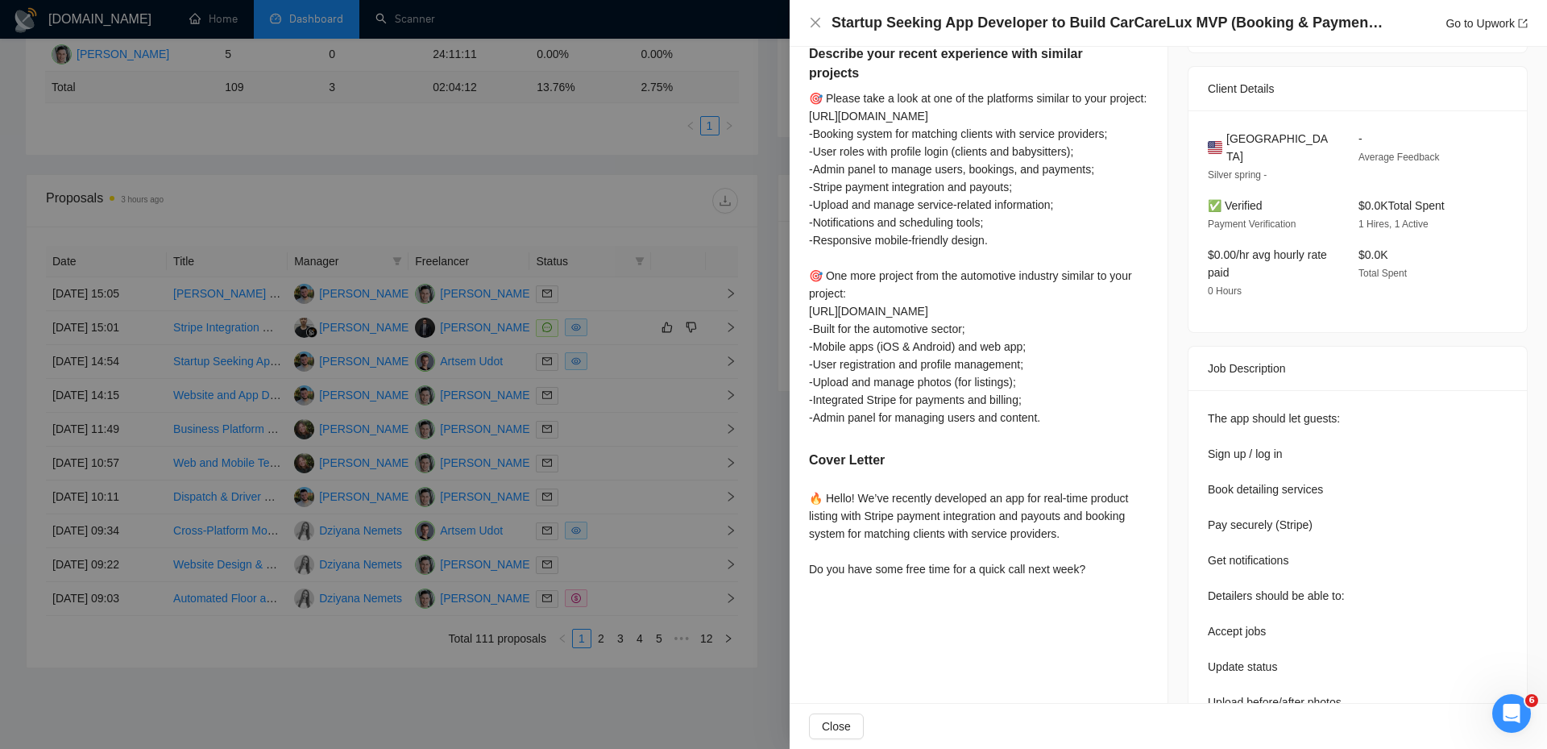
scroll to position [182, 0]
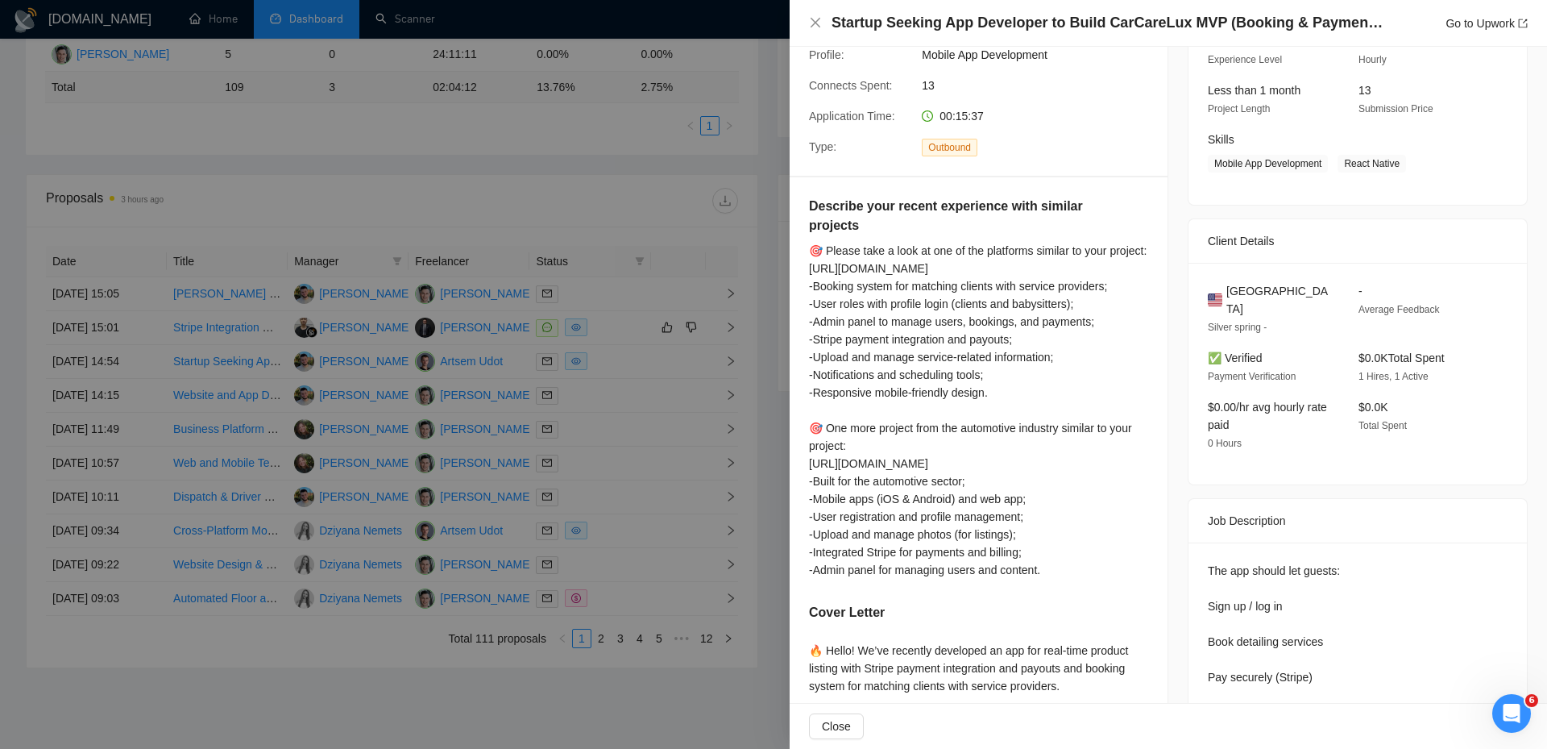
click at [665, 395] on div at bounding box center [773, 374] width 1547 height 749
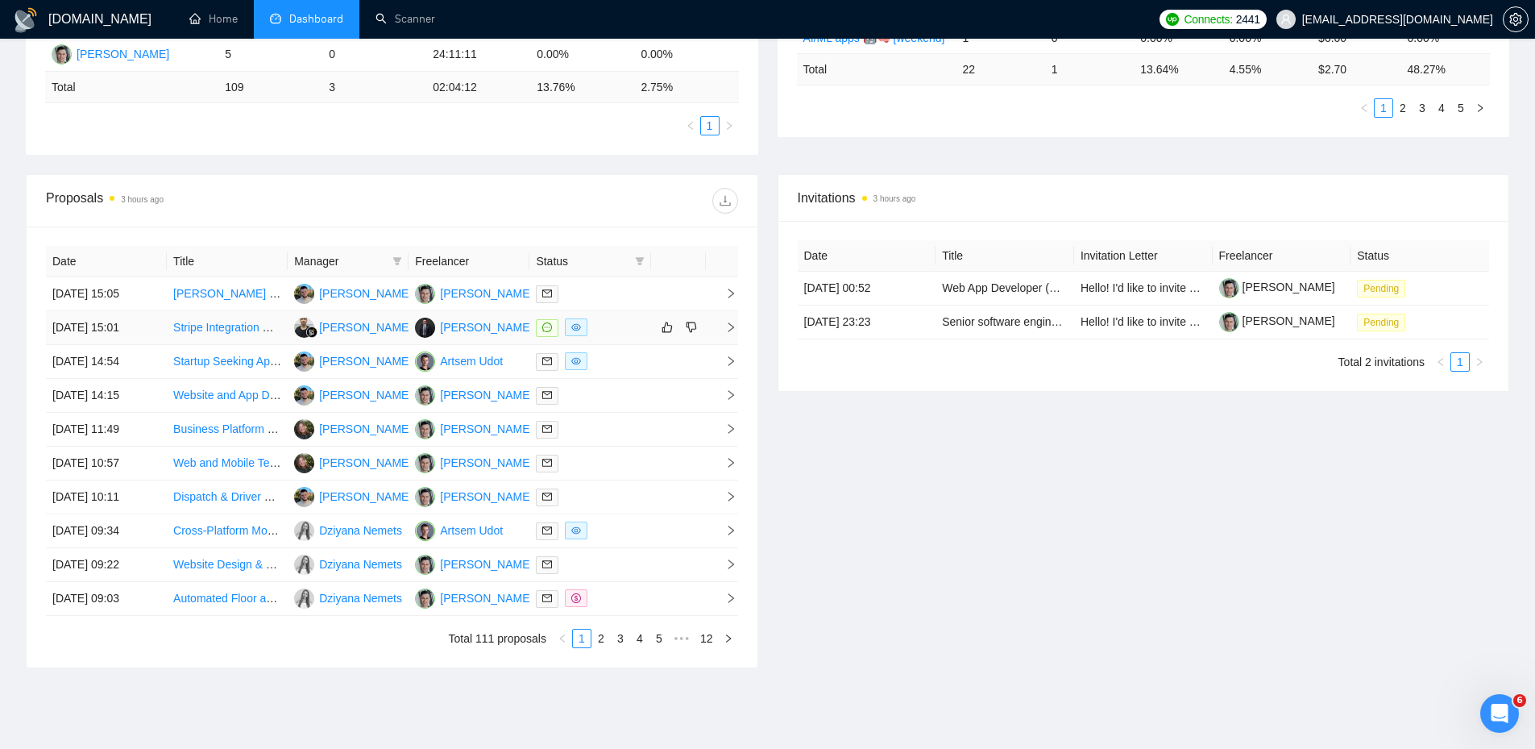
click at [626, 327] on div at bounding box center [590, 327] width 108 height 19
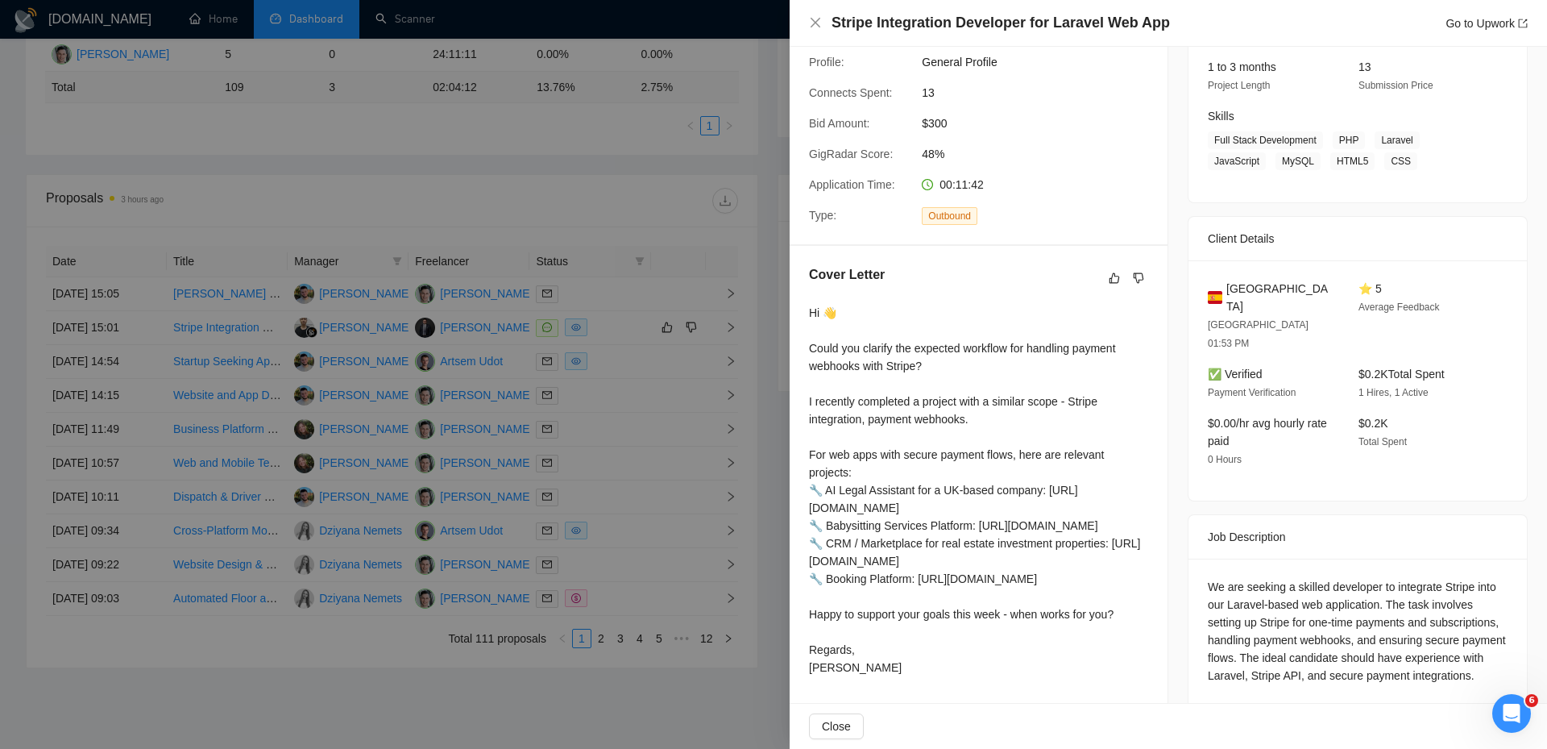
scroll to position [222, 0]
